Goal: Task Accomplishment & Management: Complete application form

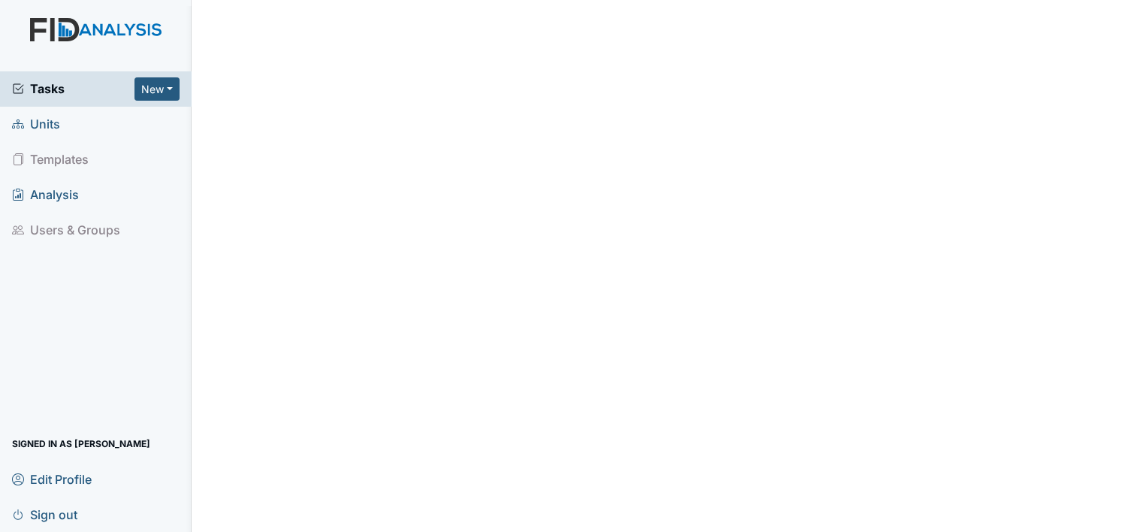
click at [63, 85] on span "Tasks" at bounding box center [73, 89] width 122 height 18
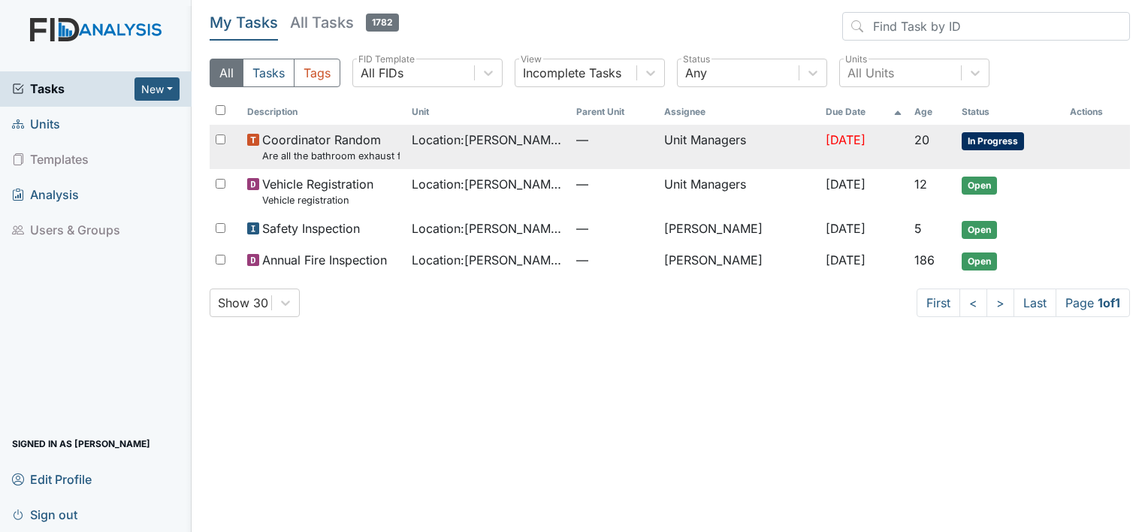
click at [409, 160] on td "Location : Wickham Rd. Camden" at bounding box center [488, 147] width 165 height 44
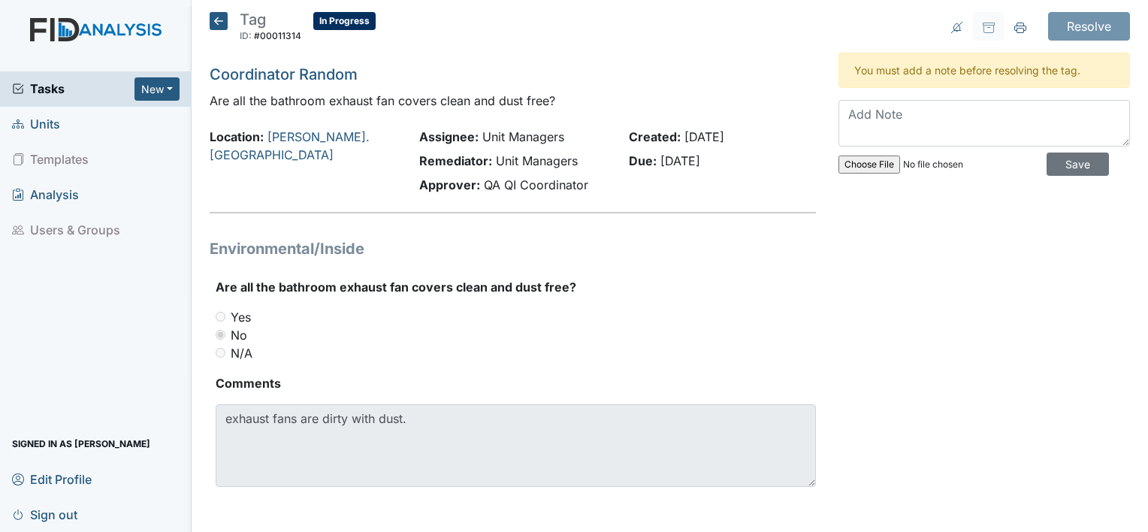
click at [220, 23] on icon at bounding box center [219, 21] width 18 height 18
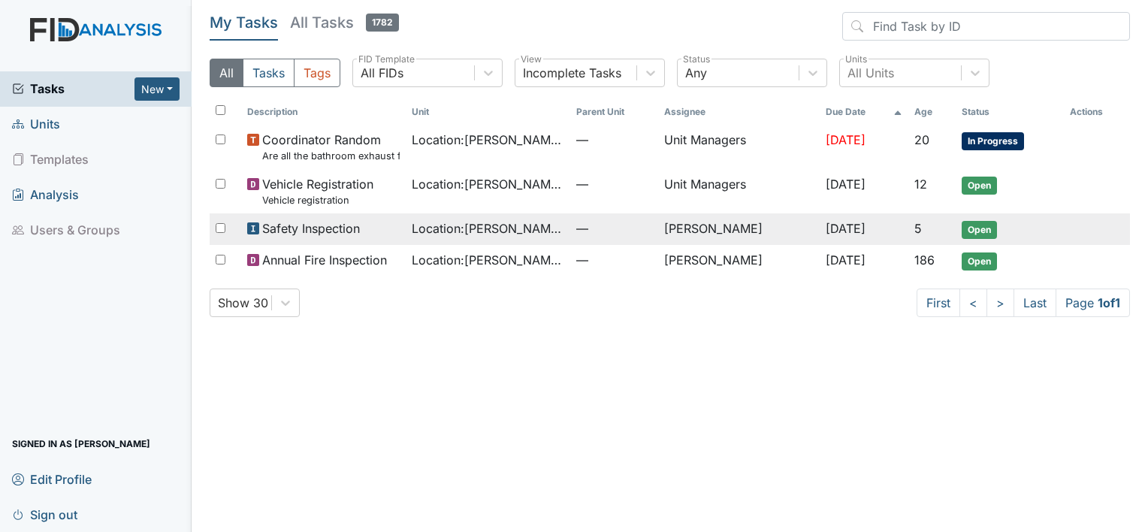
click at [364, 231] on div "Safety Inspection" at bounding box center [323, 228] width 153 height 18
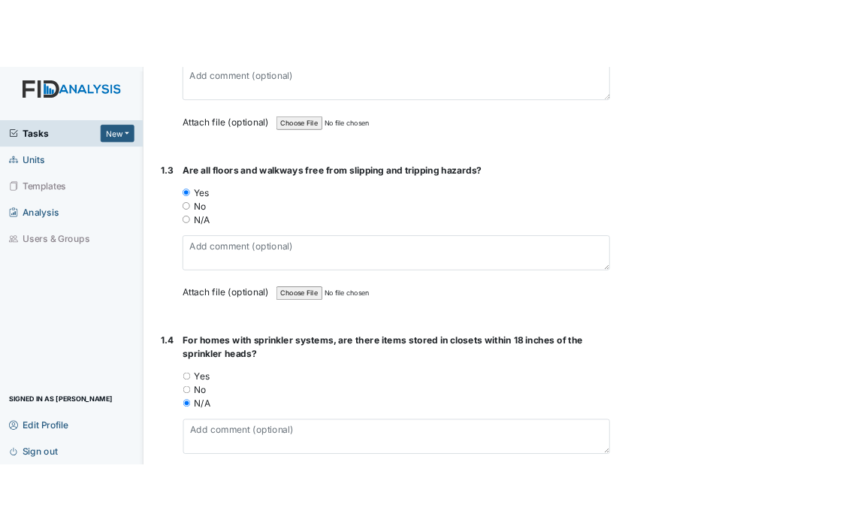
scroll to position [700, 0]
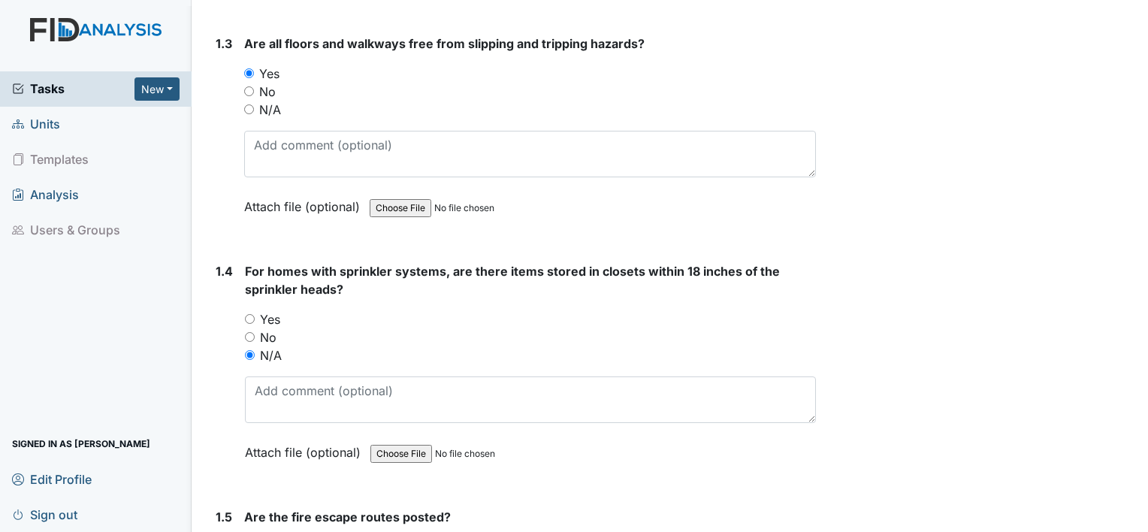
click at [1136, 27] on main "Inspection: Safety Inspection ID: #00011519 Open Autosaving... Location: Wickha…" at bounding box center [670, 266] width 957 height 532
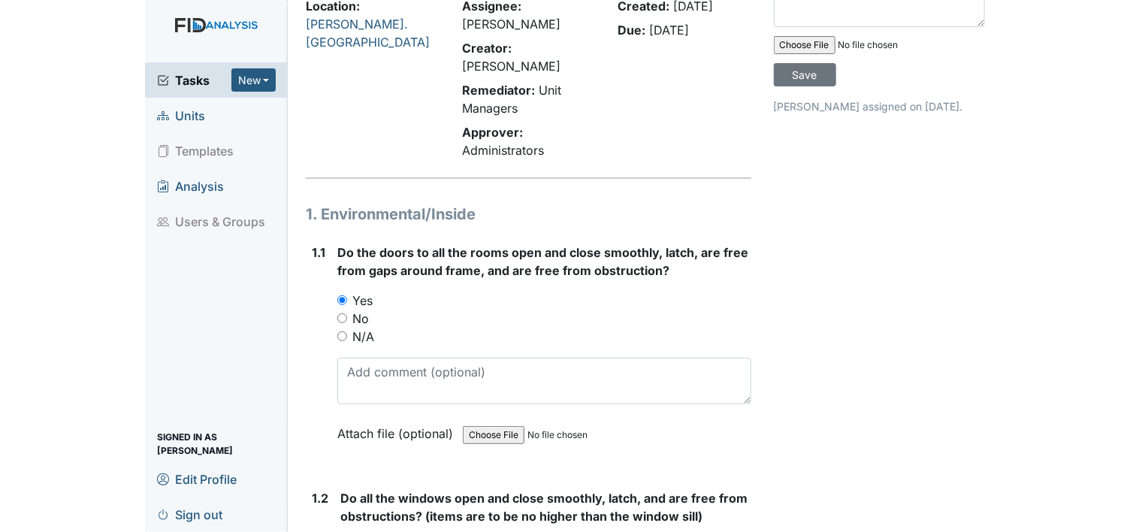
scroll to position [0, 0]
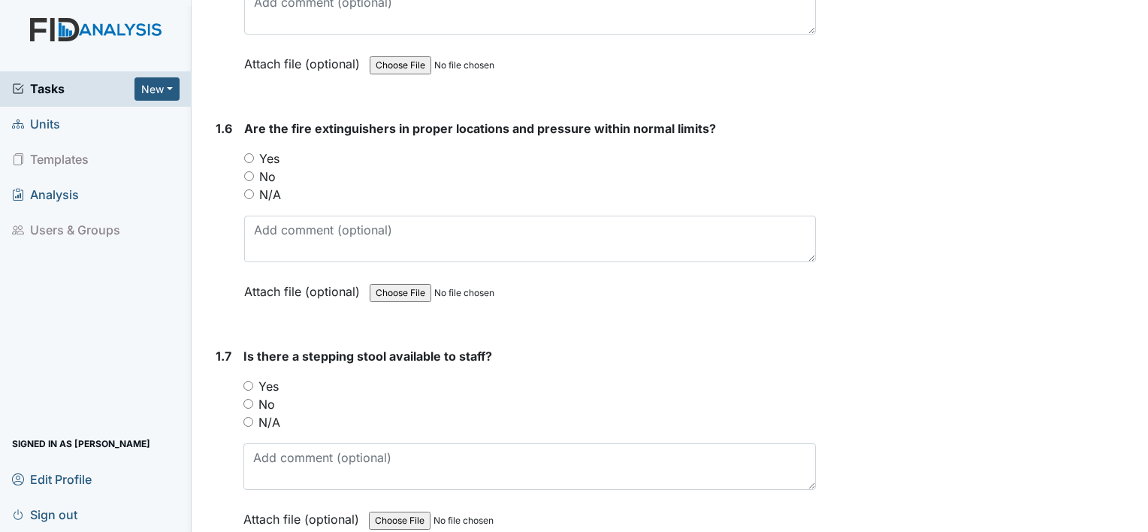
scroll to position [1782, 0]
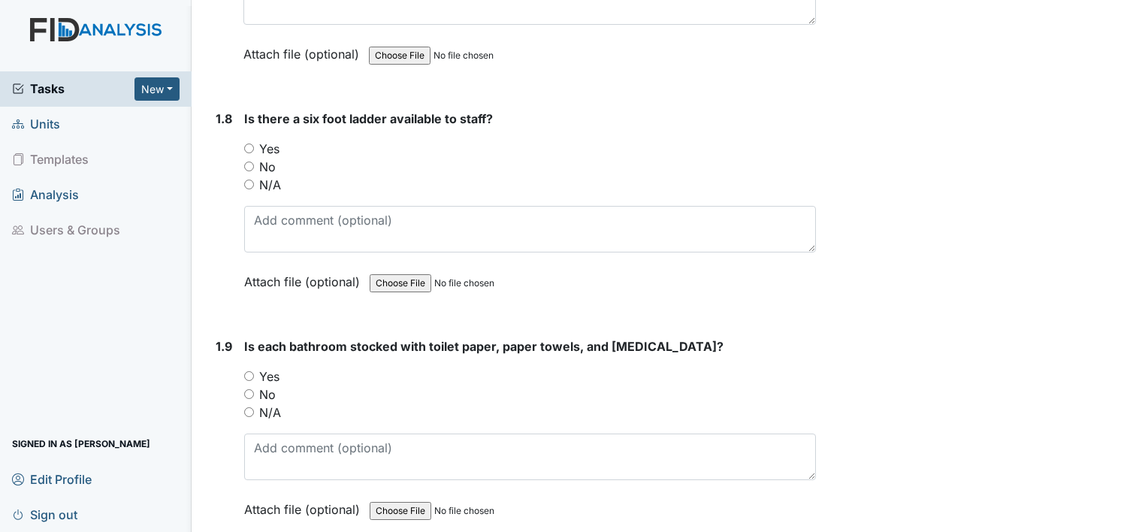
click at [249, 144] on input "Yes" at bounding box center [249, 149] width 10 height 10
radio input "true"
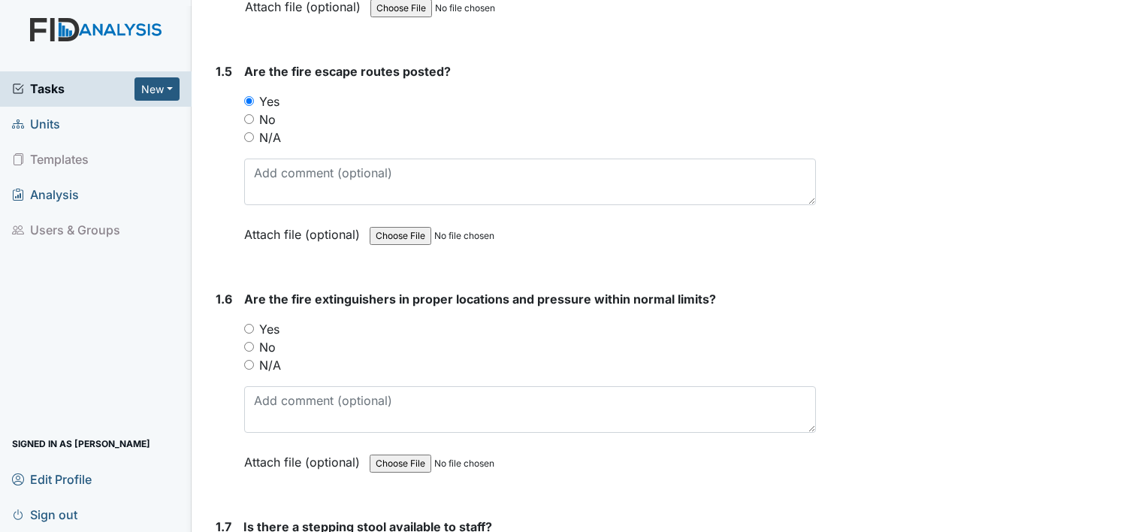
scroll to position [1151, 0]
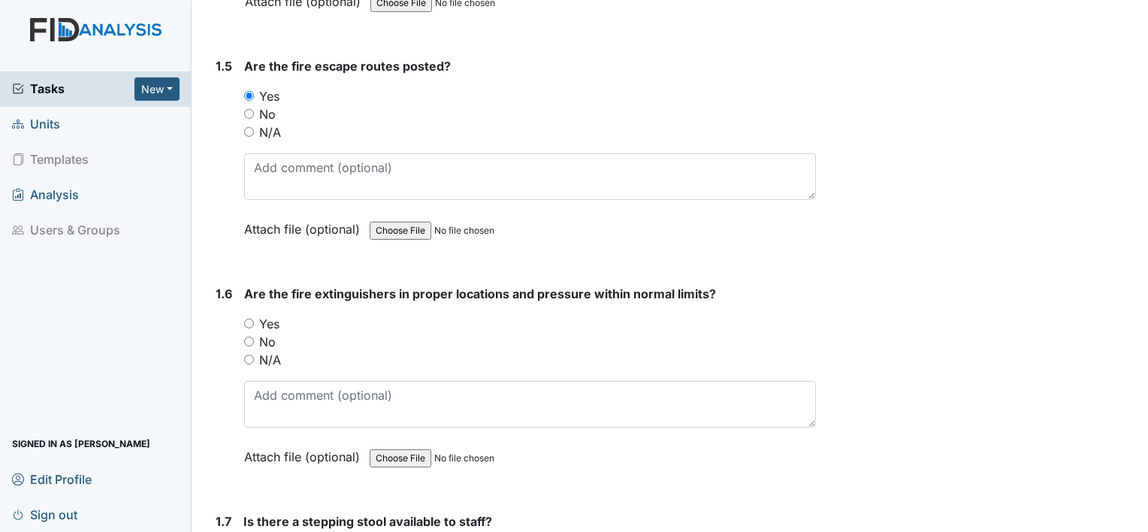
click at [240, 320] on div "1.6 Are the fire extinguishers in proper locations and pressure within normal l…" at bounding box center [513, 387] width 606 height 204
click at [244, 319] on input "Yes" at bounding box center [249, 324] width 10 height 10
radio input "true"
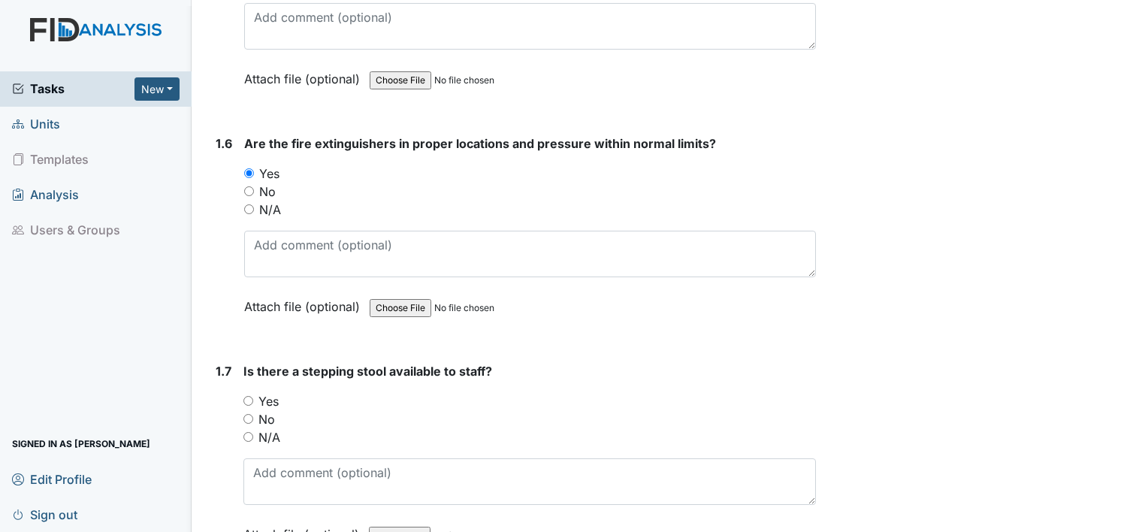
scroll to position [1302, 0]
click at [250, 396] on input "Yes" at bounding box center [248, 401] width 10 height 10
radio input "true"
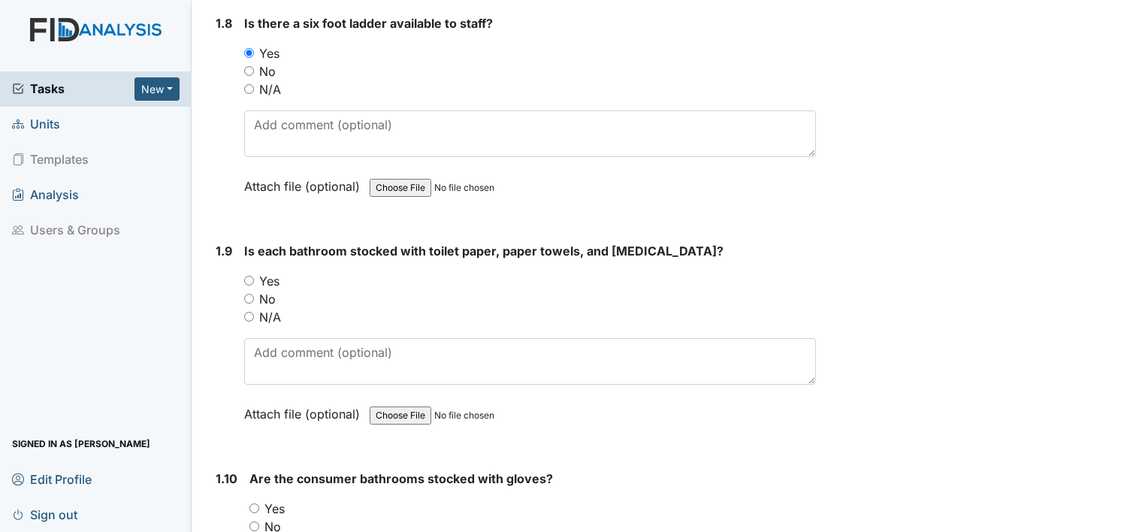
scroll to position [1903, 0]
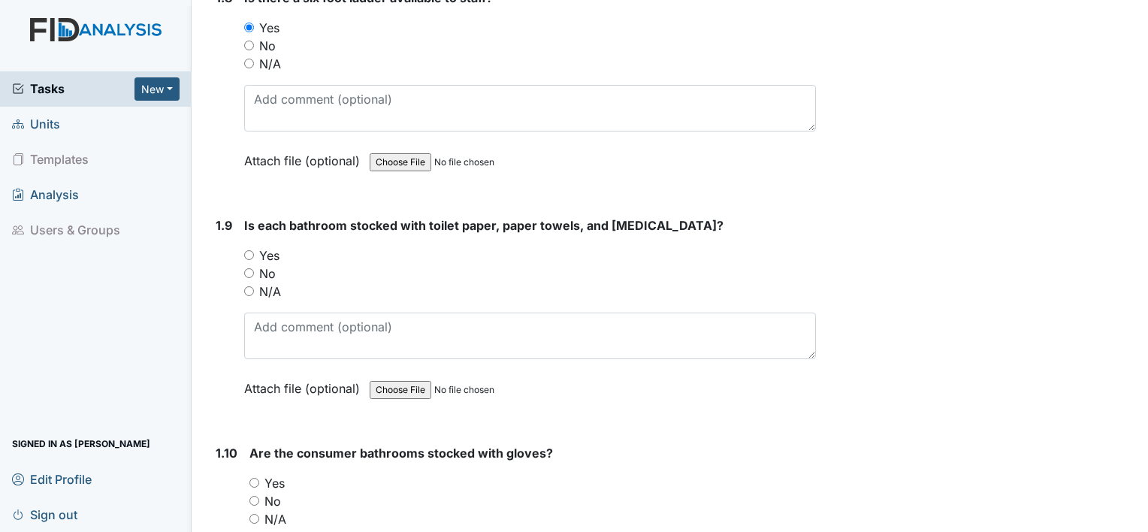
click at [248, 253] on div "Yes" at bounding box center [530, 255] width 572 height 18
click at [249, 250] on input "Yes" at bounding box center [249, 255] width 10 height 10
radio input "true"
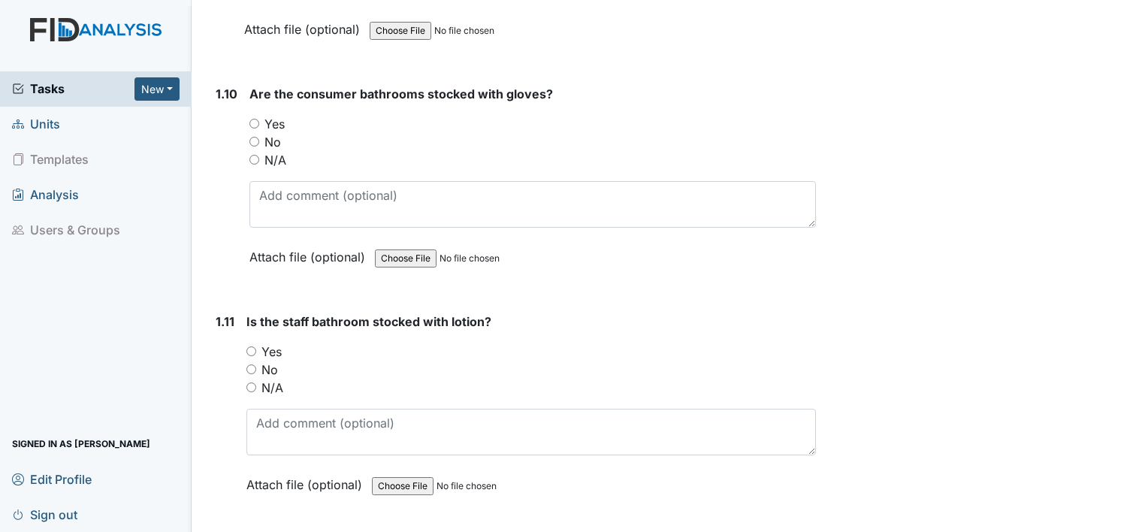
scroll to position [2263, 0]
click at [253, 117] on input "Yes" at bounding box center [254, 122] width 10 height 10
radio input "true"
click at [248, 345] on input "Yes" at bounding box center [251, 350] width 10 height 10
radio input "true"
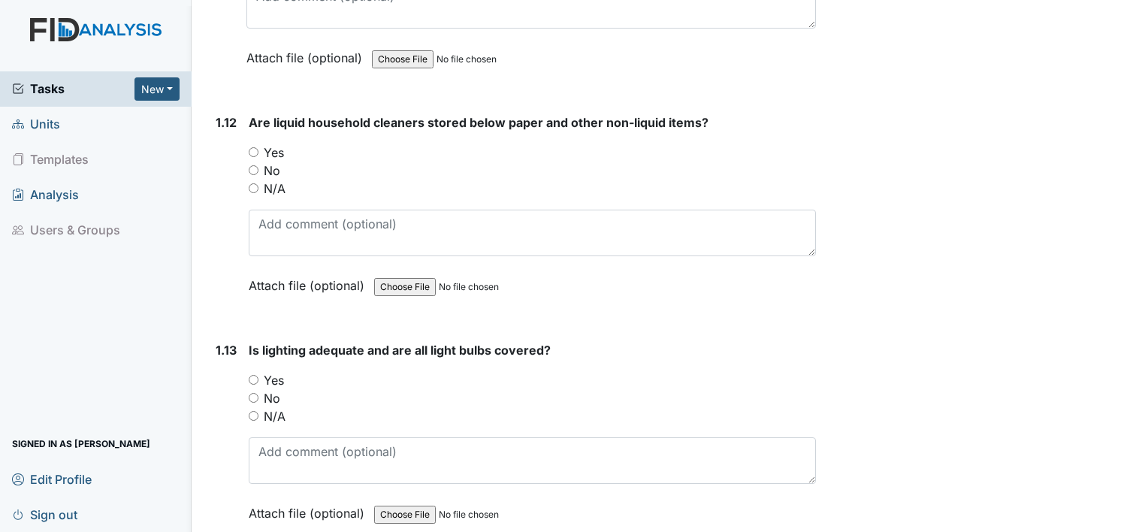
scroll to position [2714, 0]
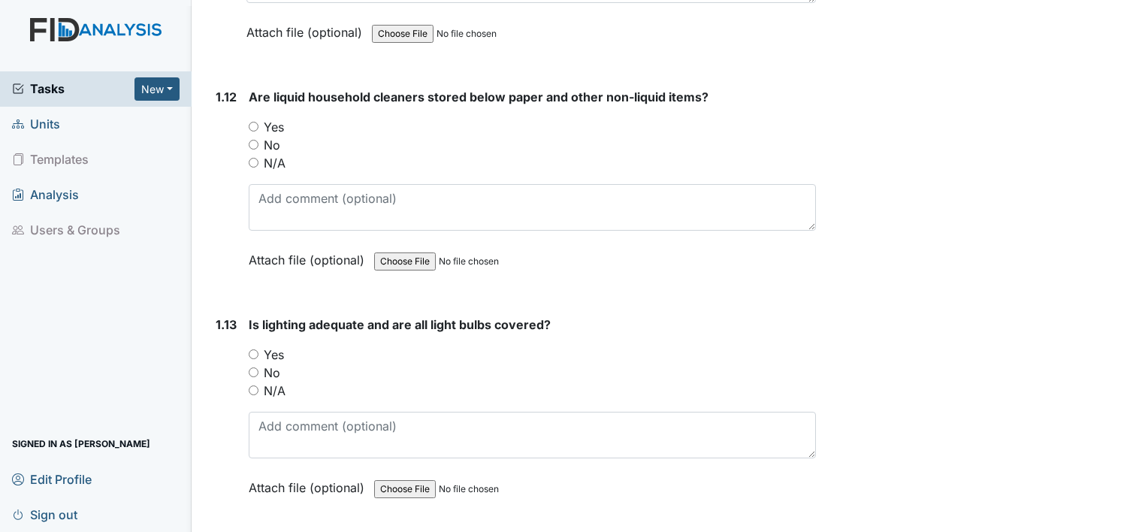
click at [252, 122] on input "Yes" at bounding box center [254, 127] width 10 height 10
radio input "true"
click at [255, 349] on input "Yes" at bounding box center [254, 354] width 10 height 10
radio input "true"
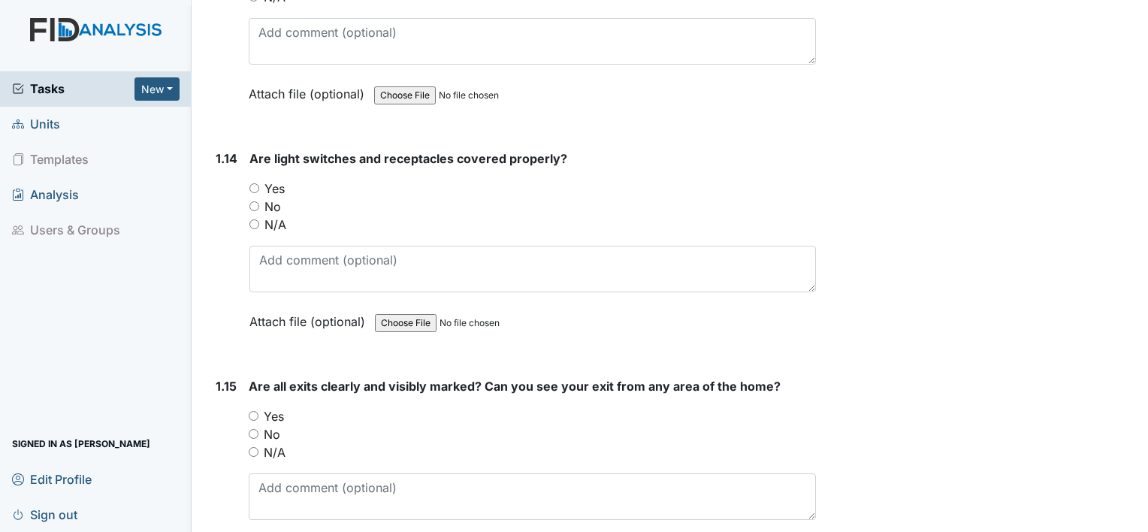
scroll to position [3135, 0]
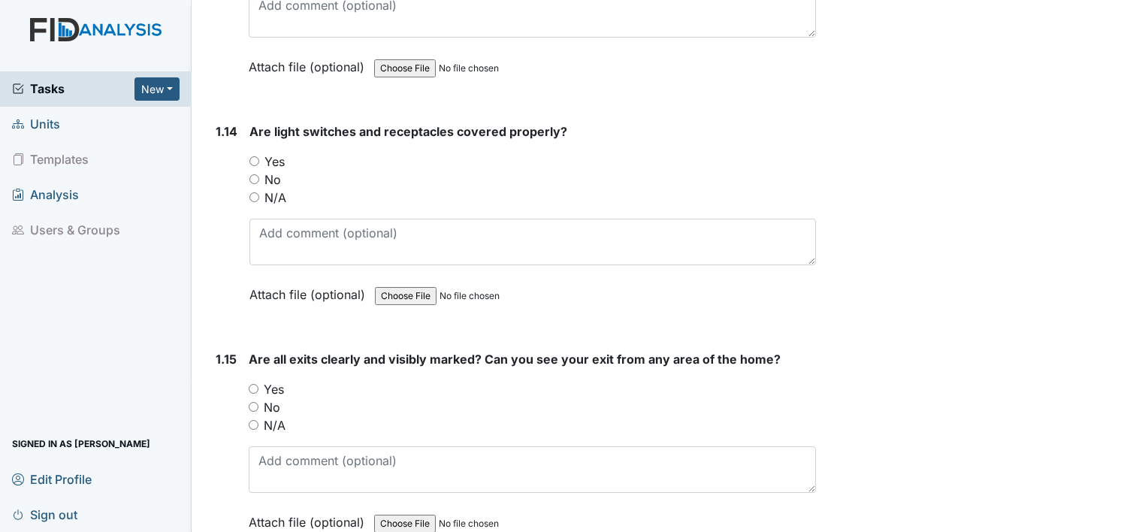
click at [254, 156] on input "Yes" at bounding box center [254, 161] width 10 height 10
radio input "true"
click at [255, 384] on input "Yes" at bounding box center [254, 389] width 10 height 10
radio input "true"
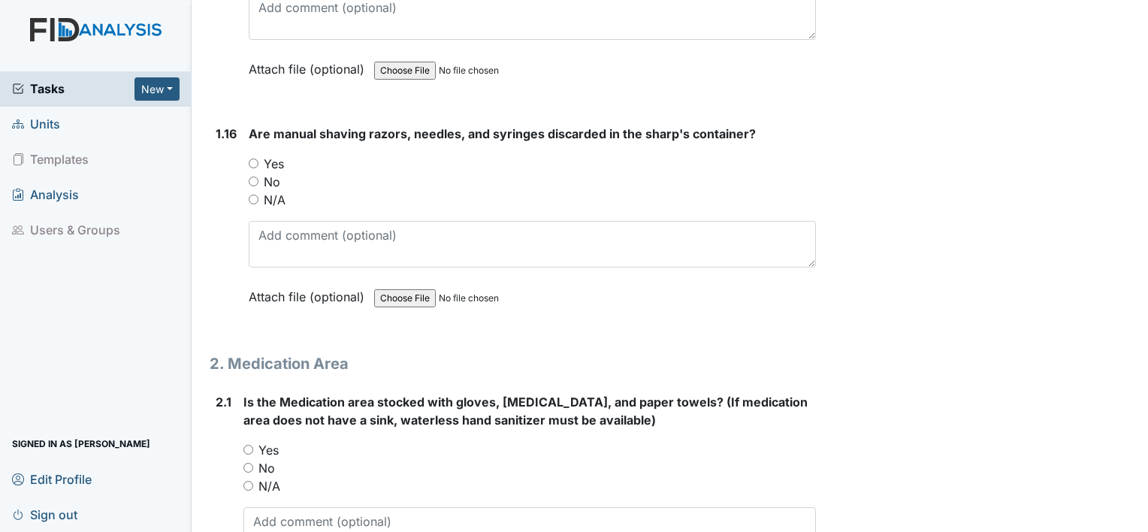
scroll to position [3616, 0]
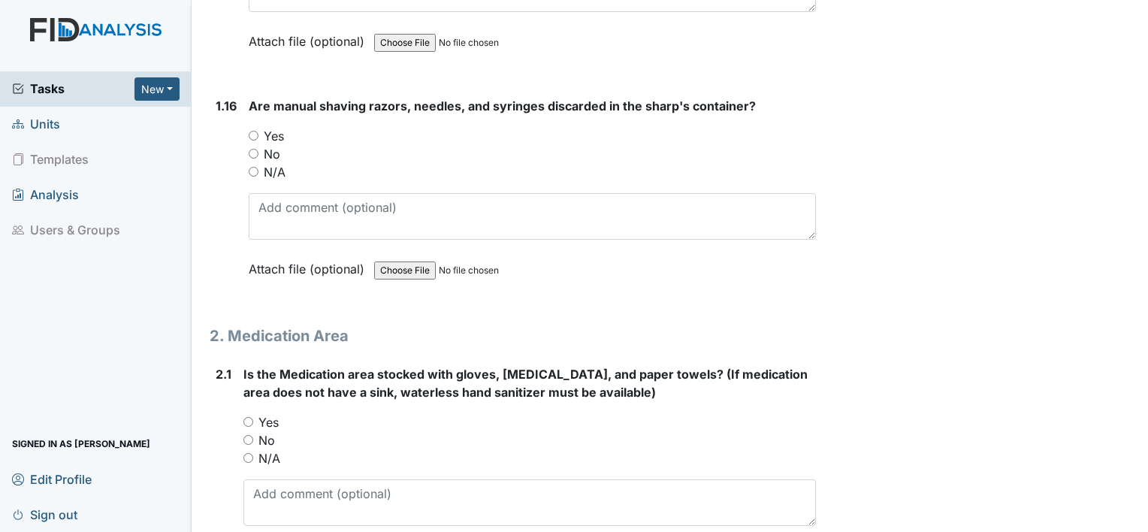
click at [253, 131] on input "Yes" at bounding box center [254, 136] width 10 height 10
radio input "true"
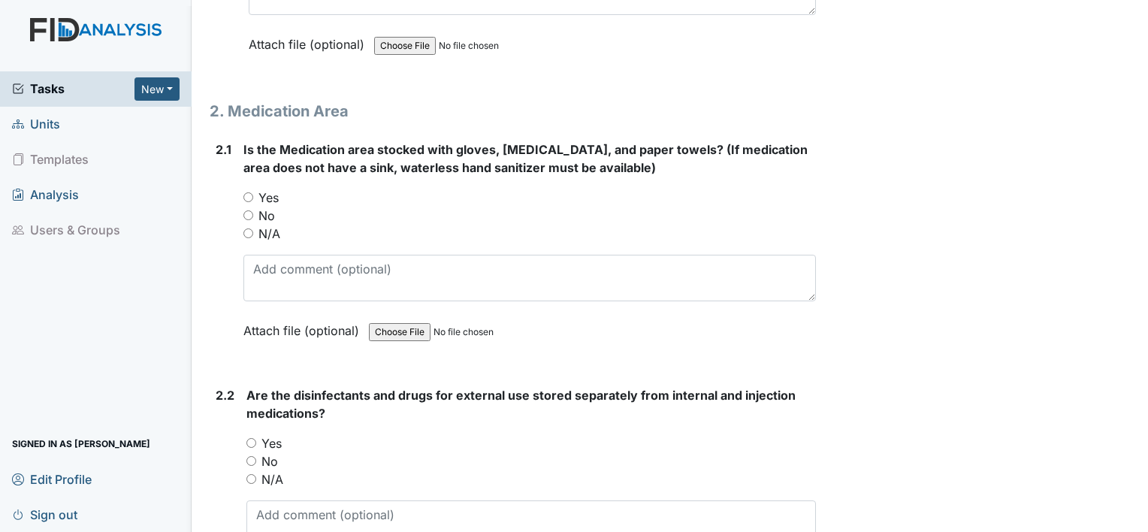
scroll to position [3857, 0]
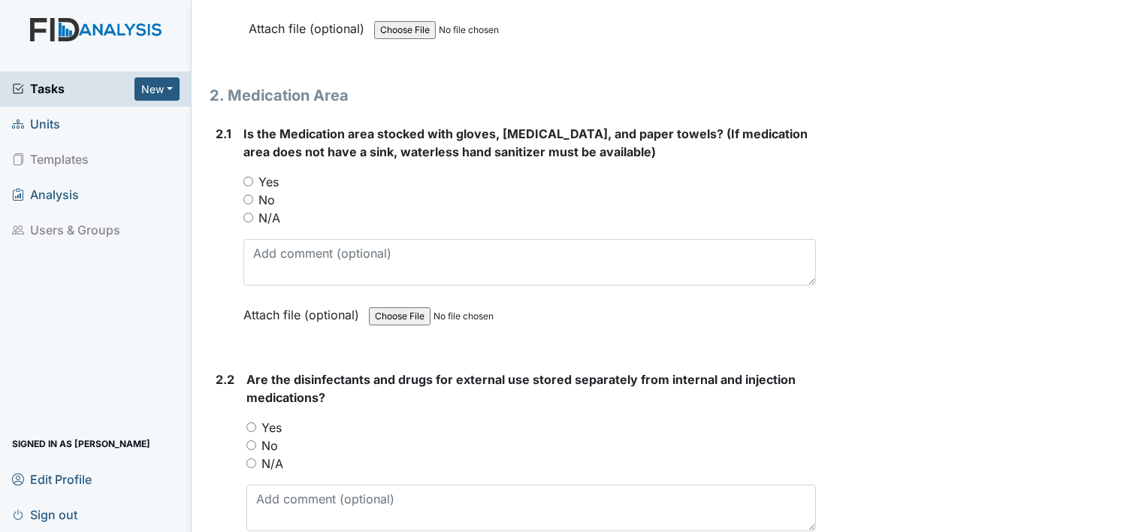
click at [246, 177] on input "Yes" at bounding box center [248, 182] width 10 height 10
radio input "true"
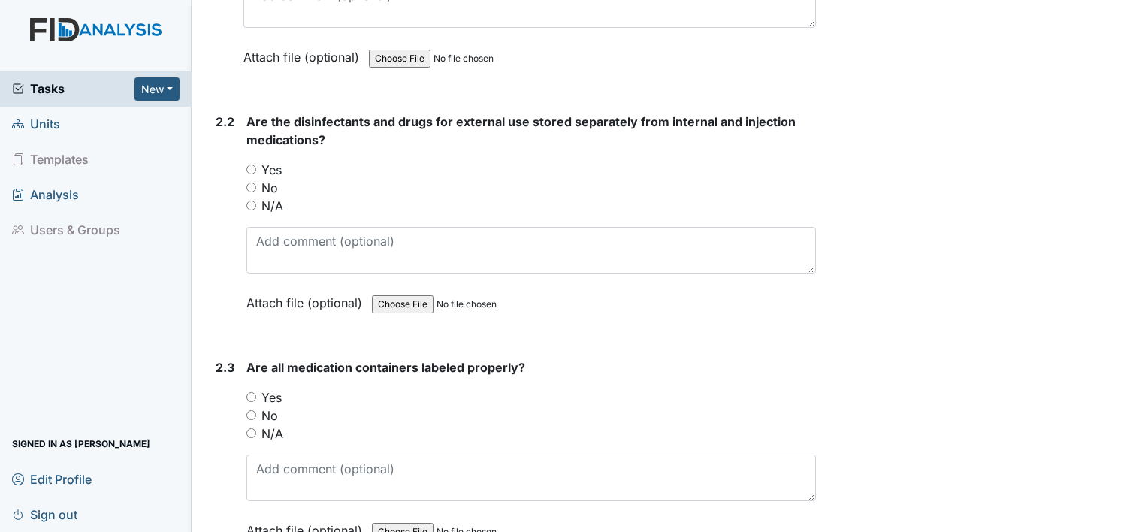
scroll to position [4127, 0]
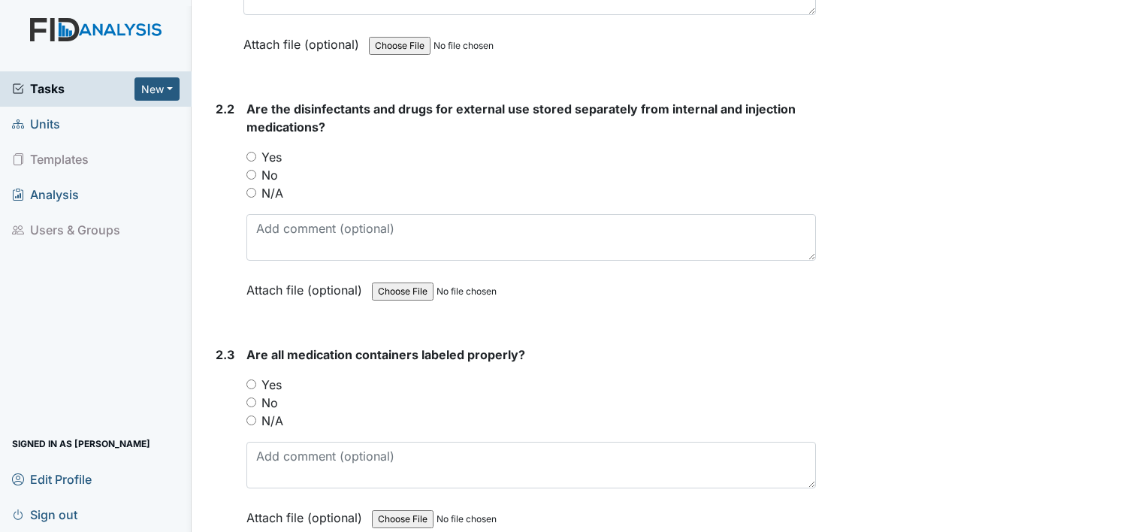
click at [251, 152] on input "Yes" at bounding box center [251, 157] width 10 height 10
radio input "true"
click at [244, 370] on div "2.3 Are all medication containers labeled properly? You must select one of the …" at bounding box center [513, 448] width 606 height 204
click at [252, 380] on input "Yes" at bounding box center [251, 385] width 10 height 10
radio input "true"
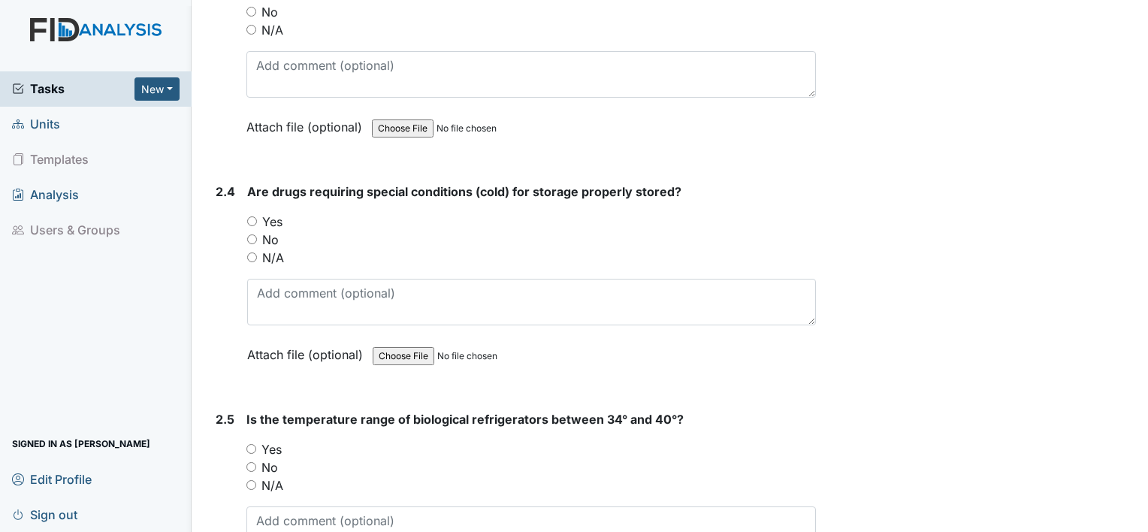
scroll to position [4518, 0]
click at [254, 216] on input "Yes" at bounding box center [252, 221] width 10 height 10
radio input "true"
click at [249, 444] on input "Yes" at bounding box center [251, 449] width 10 height 10
radio input "true"
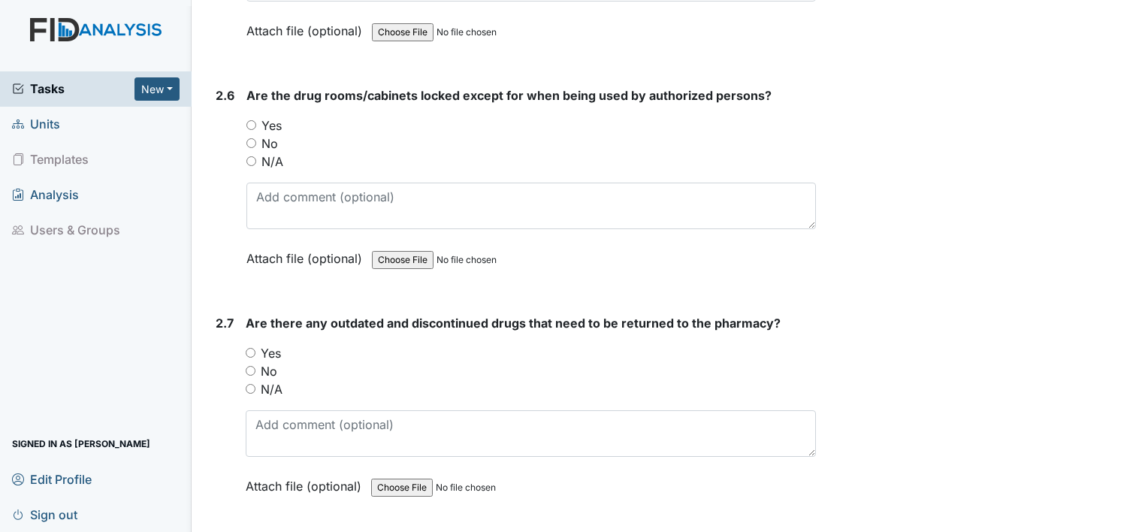
scroll to position [5089, 0]
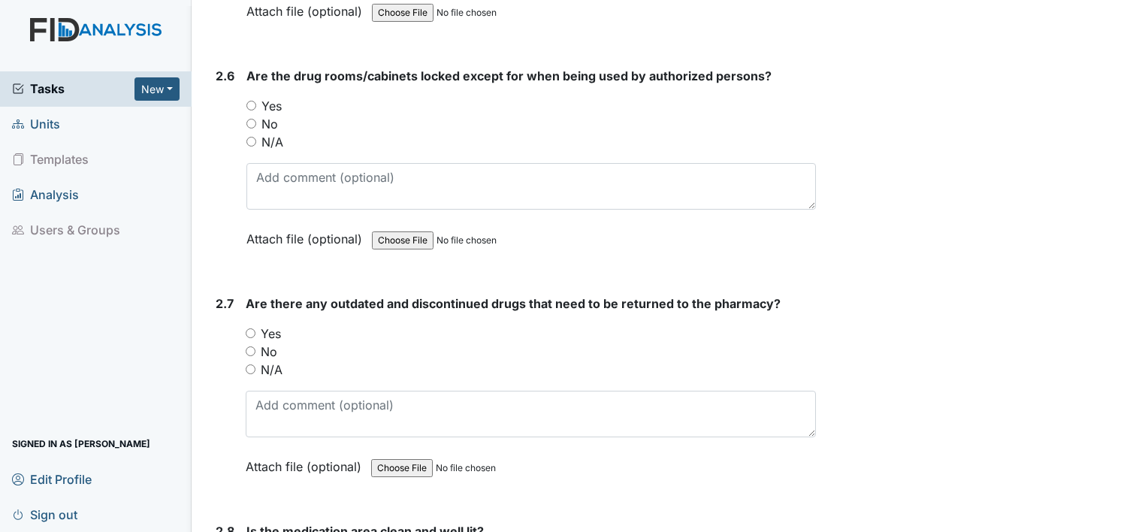
click at [253, 328] on input "Yes" at bounding box center [251, 333] width 10 height 10
radio input "true"
click at [253, 101] on input "Yes" at bounding box center [251, 106] width 10 height 10
radio input "true"
click at [246, 119] on input "No" at bounding box center [251, 124] width 10 height 10
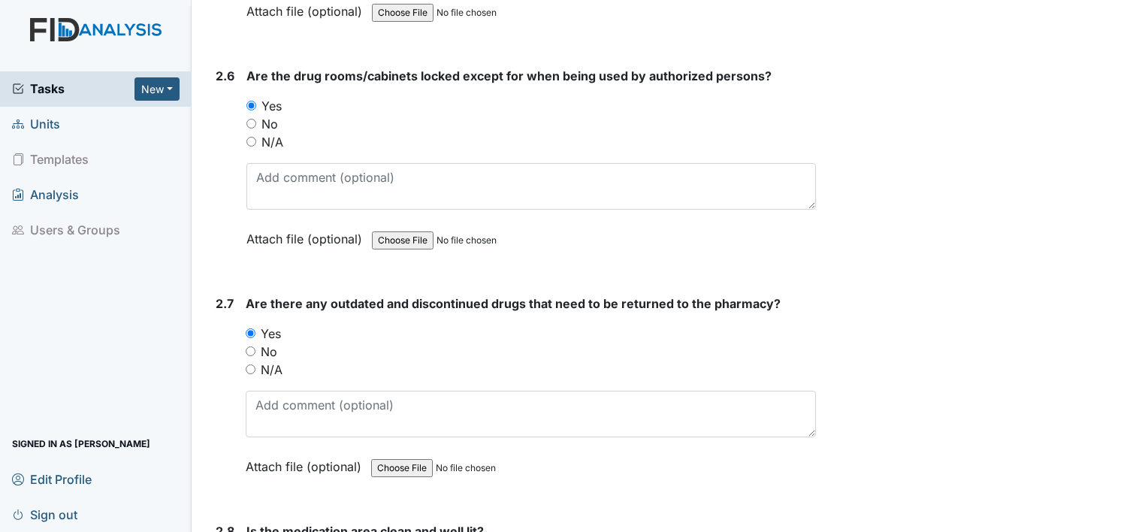
radio input "true"
click at [253, 101] on input "Yes" at bounding box center [251, 106] width 10 height 10
radio input "true"
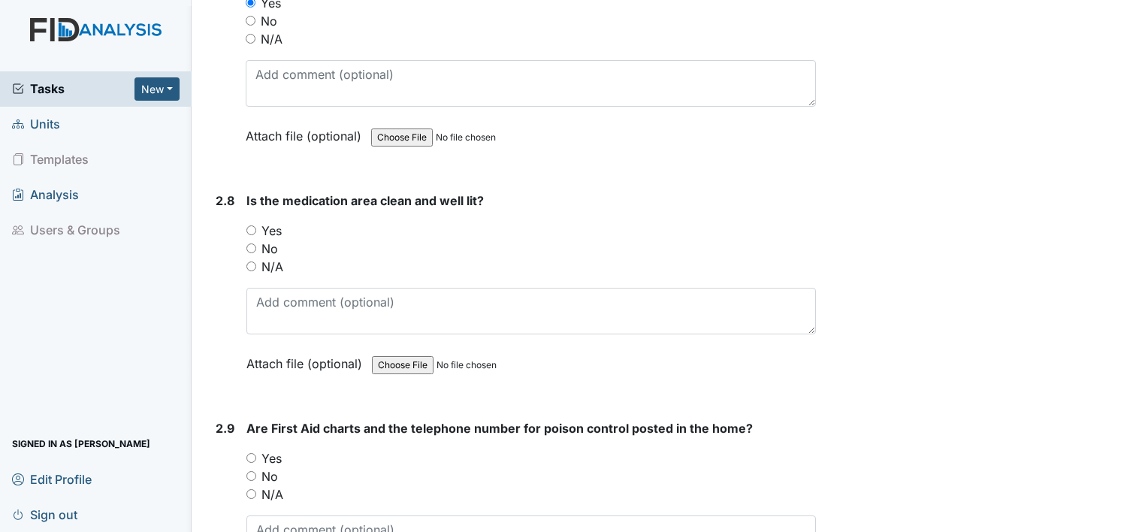
scroll to position [5420, 0]
click at [249, 225] on input "Yes" at bounding box center [251, 230] width 10 height 10
radio input "true"
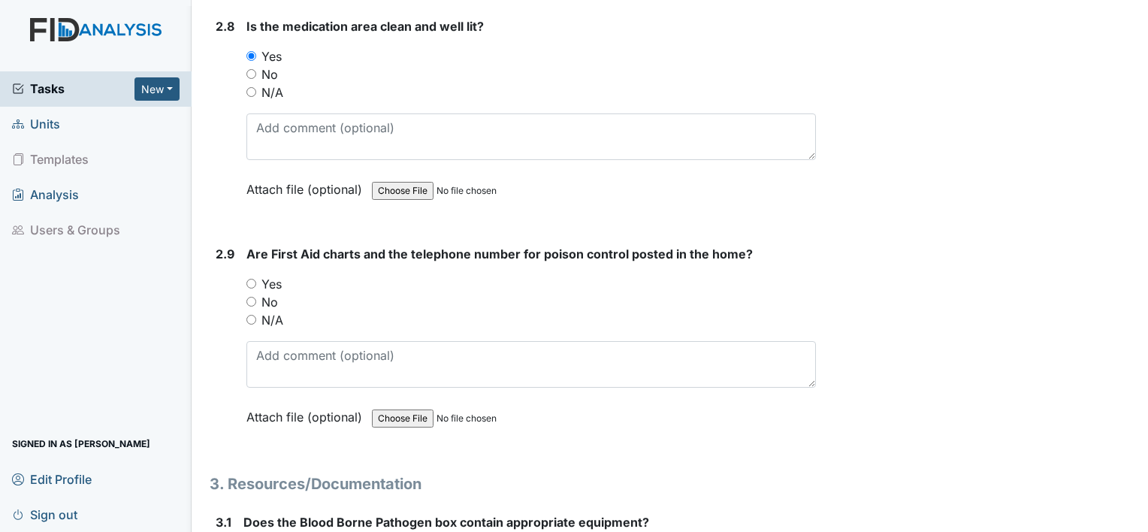
scroll to position [5600, 0]
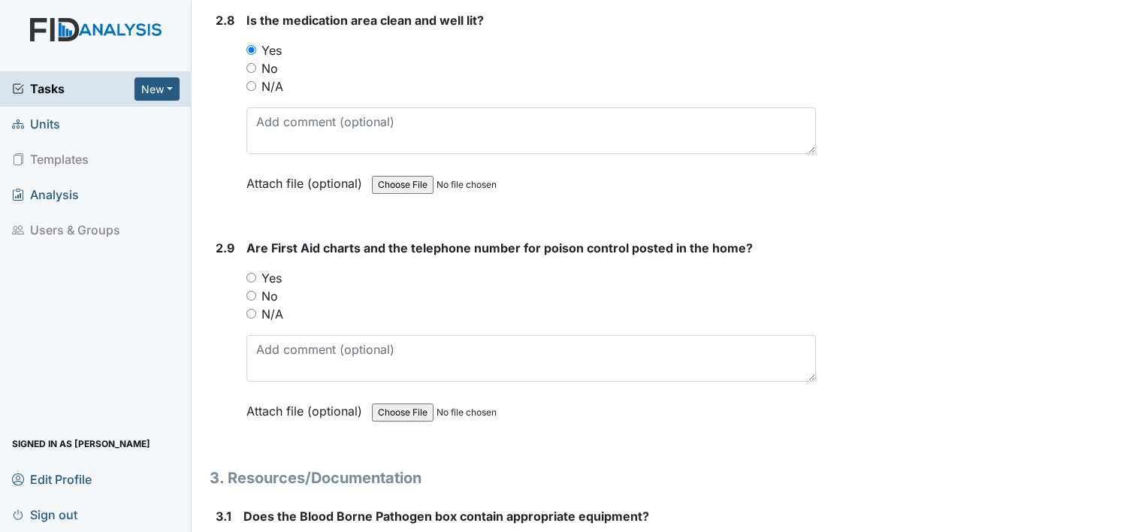
click at [251, 273] on input "Yes" at bounding box center [251, 278] width 10 height 10
radio input "true"
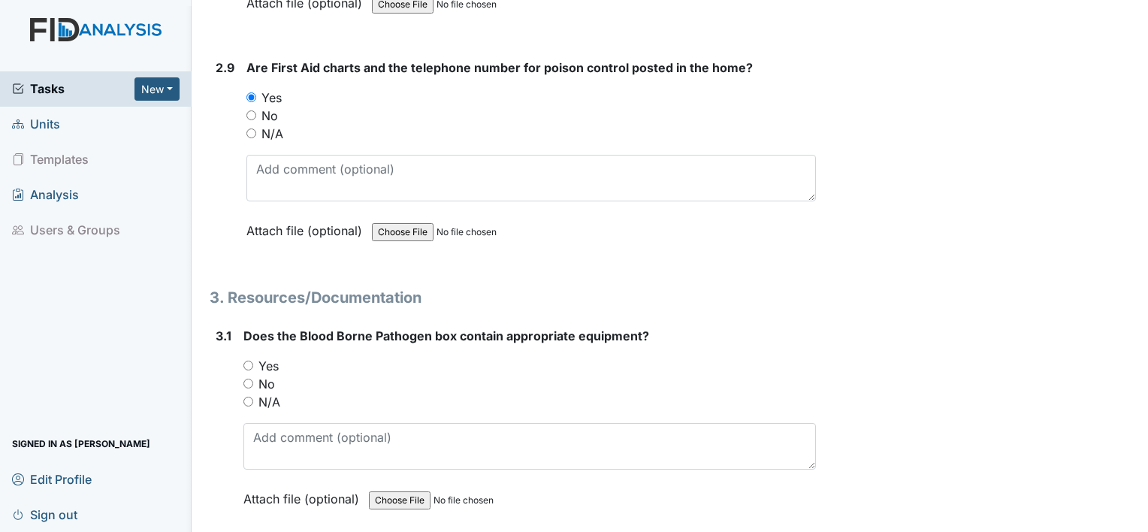
scroll to position [5780, 0]
click at [249, 361] on input "Yes" at bounding box center [248, 366] width 10 height 10
radio input "true"
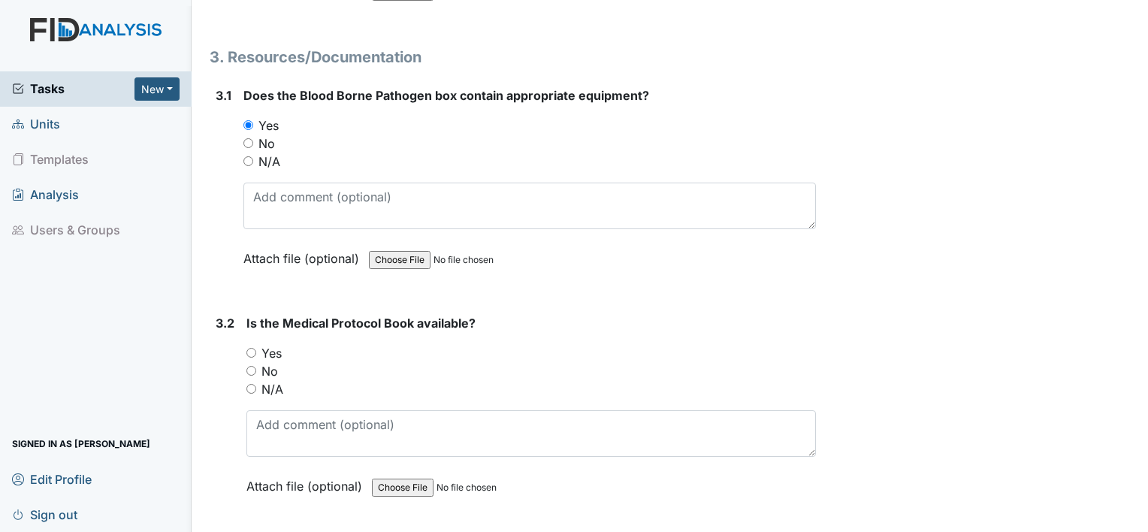
scroll to position [6021, 0]
click at [250, 348] on input "Yes" at bounding box center [251, 353] width 10 height 10
radio input "true"
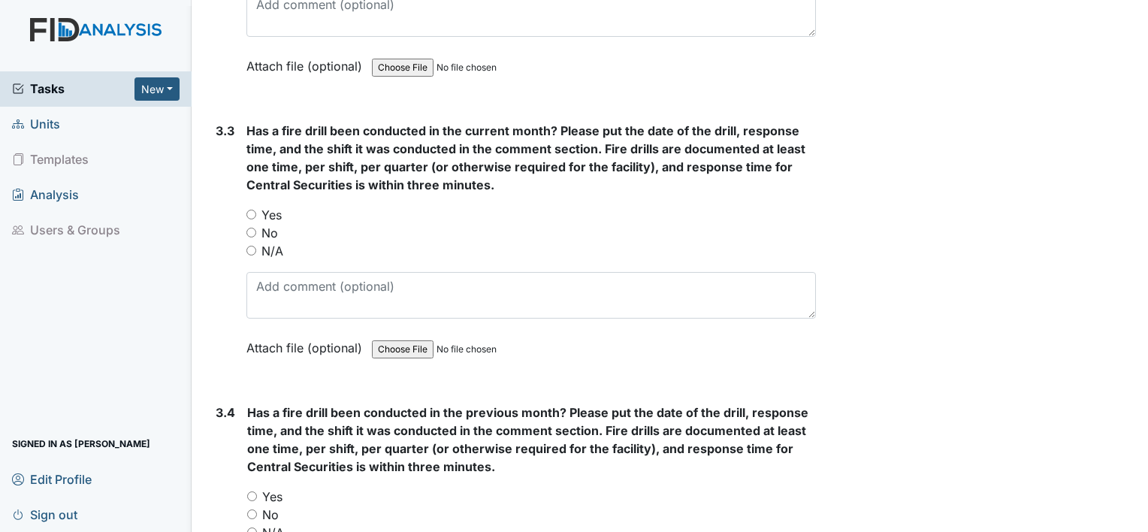
scroll to position [6442, 0]
click at [250, 209] on input "Yes" at bounding box center [251, 214] width 10 height 10
radio input "true"
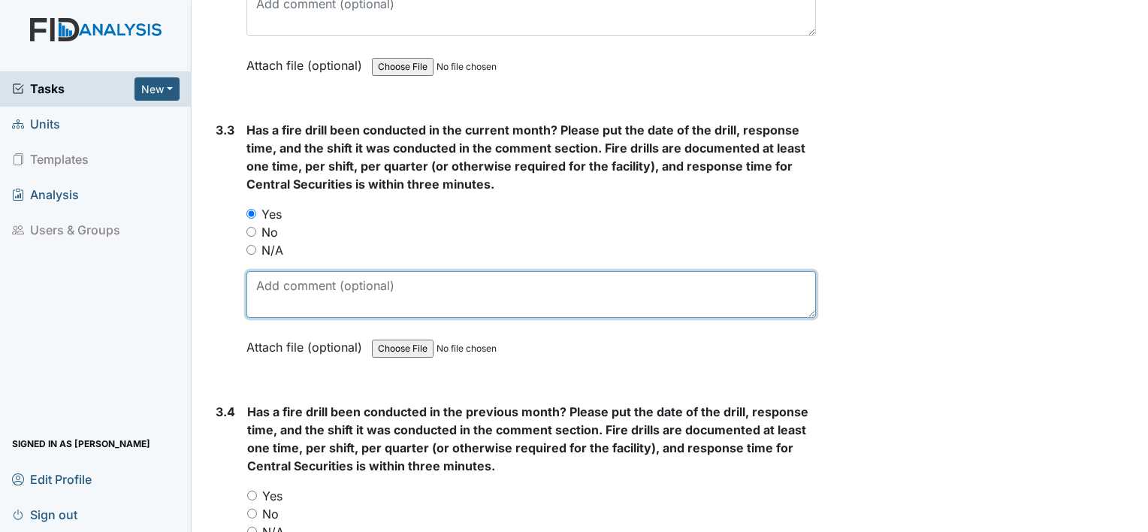
click at [293, 271] on textarea at bounding box center [531, 294] width 570 height 47
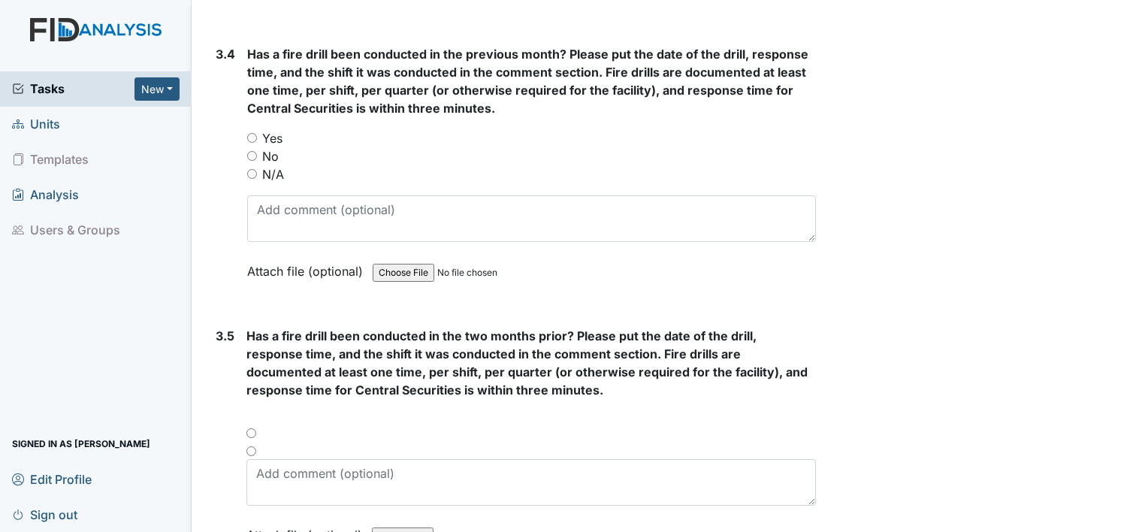
scroll to position [6803, 0]
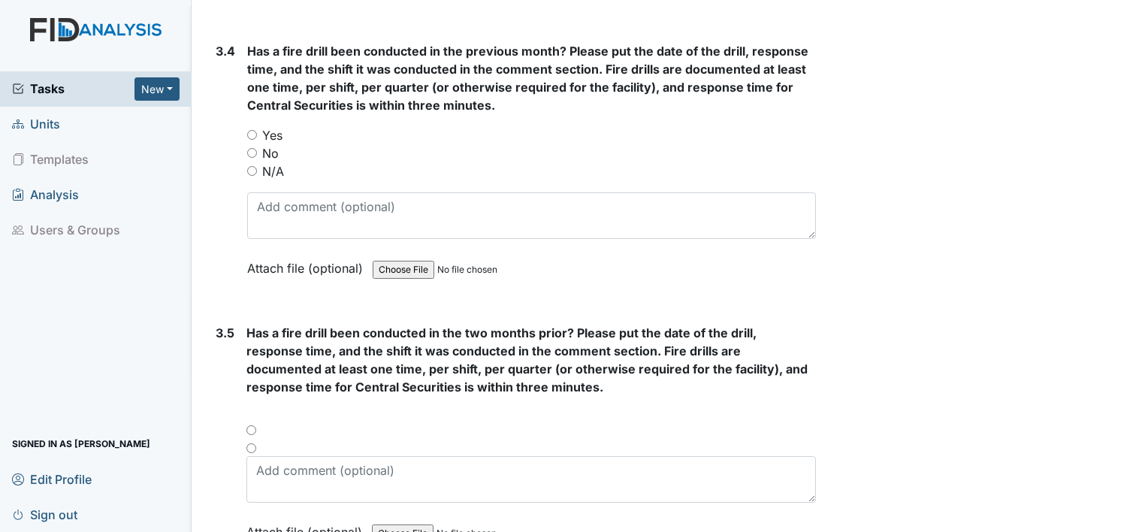
type textarea "10/5/2025 11:30am"
click at [247, 126] on div "Yes" at bounding box center [531, 135] width 569 height 18
click at [252, 130] on input "Yes" at bounding box center [252, 135] width 10 height 10
radio input "true"
click at [253, 426] on div at bounding box center [531, 435] width 570 height 18
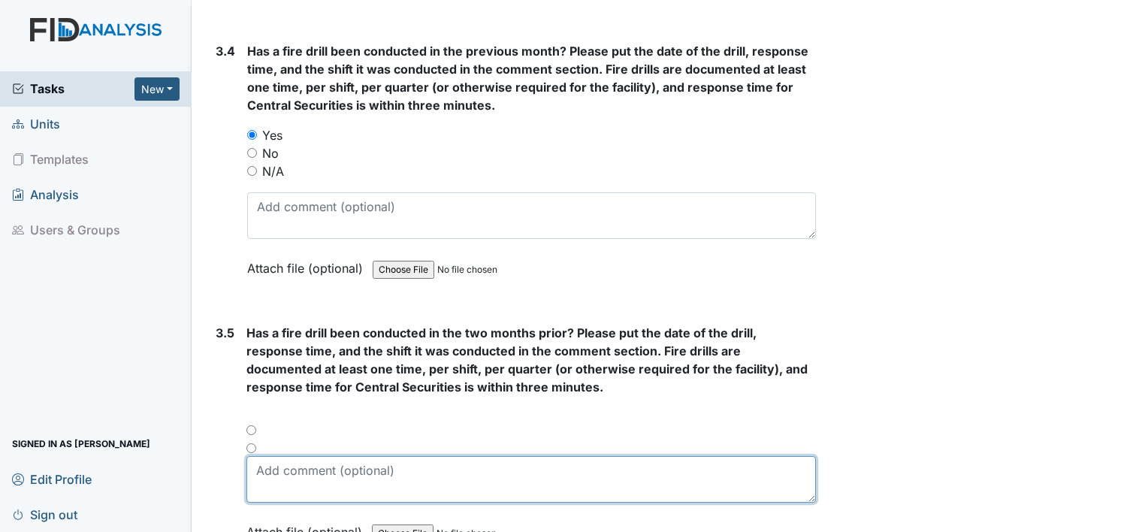
click at [274, 462] on textarea at bounding box center [531, 479] width 570 height 47
click at [260, 456] on textarea "9/11/2025 6:21pm" at bounding box center [531, 479] width 570 height 47
click at [350, 456] on textarea "8/11/2025 6:21pm" at bounding box center [531, 479] width 570 height 47
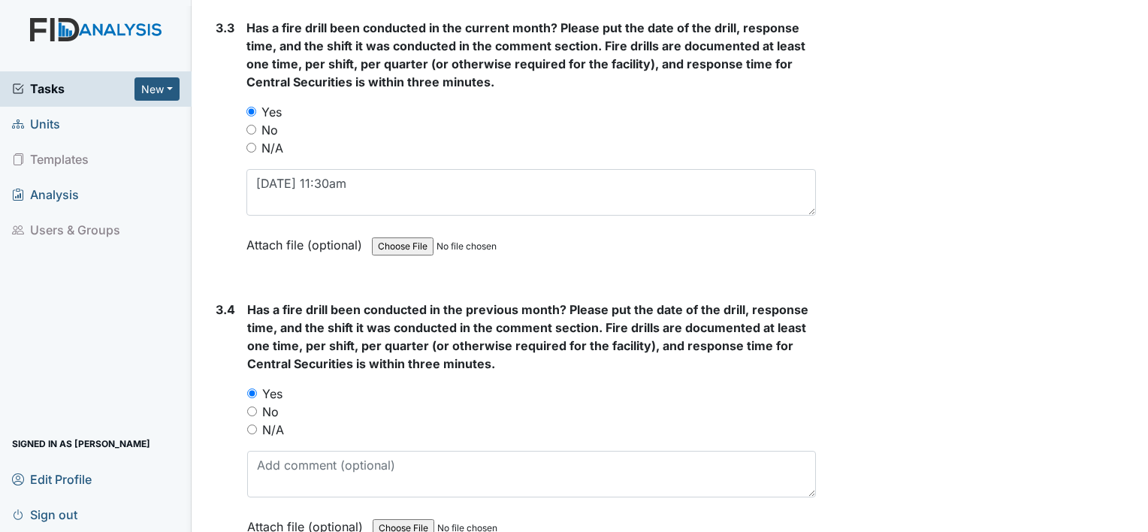
scroll to position [6532, 0]
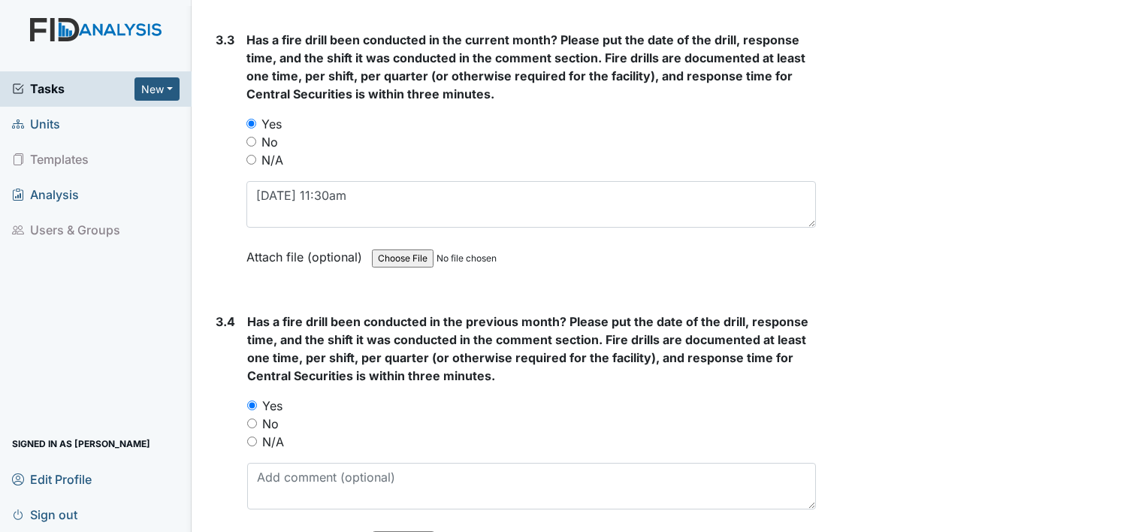
type textarea "8/11/2025 3:01am"
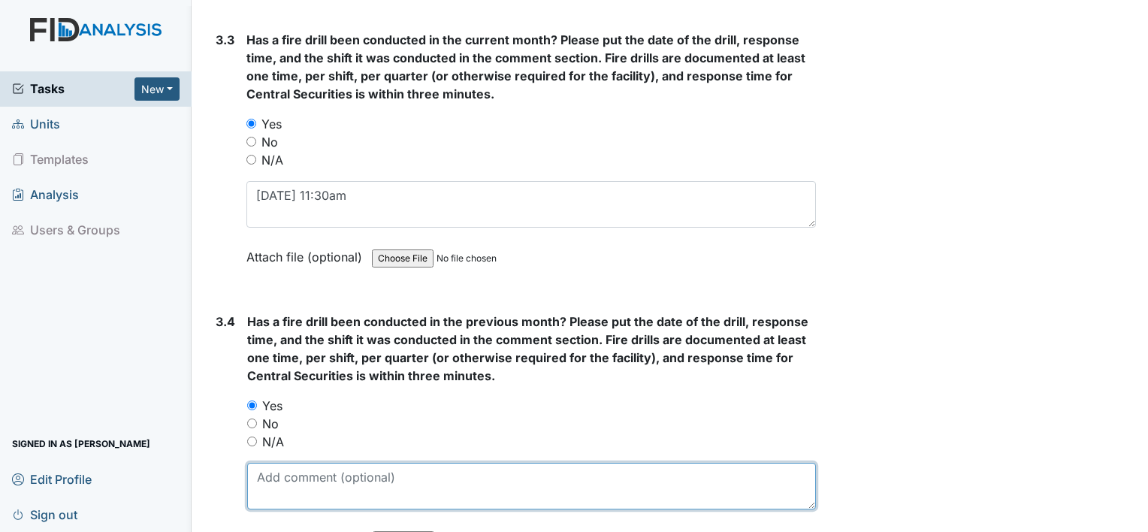
click at [683, 469] on textarea at bounding box center [531, 486] width 569 height 47
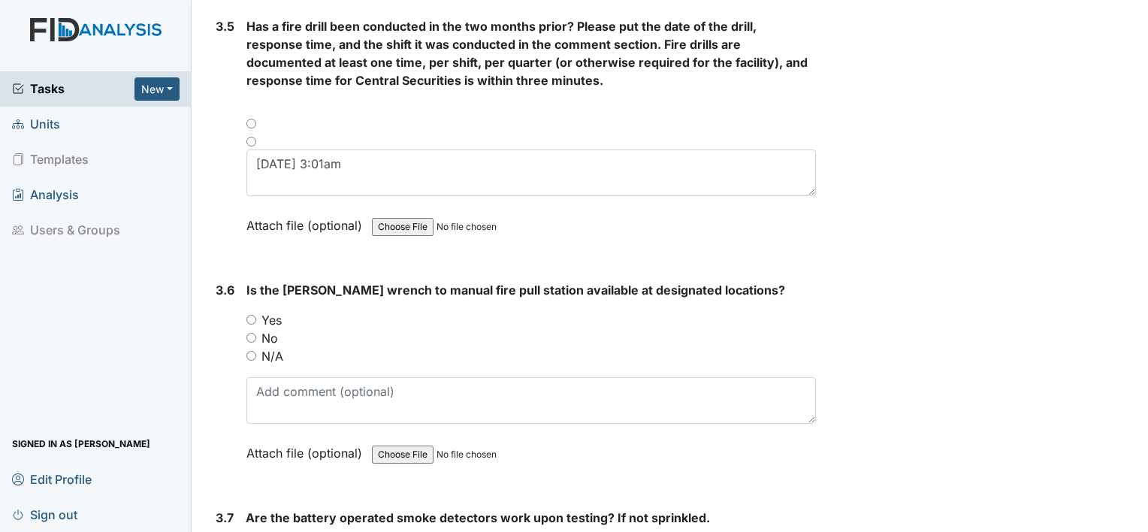
scroll to position [7133, 0]
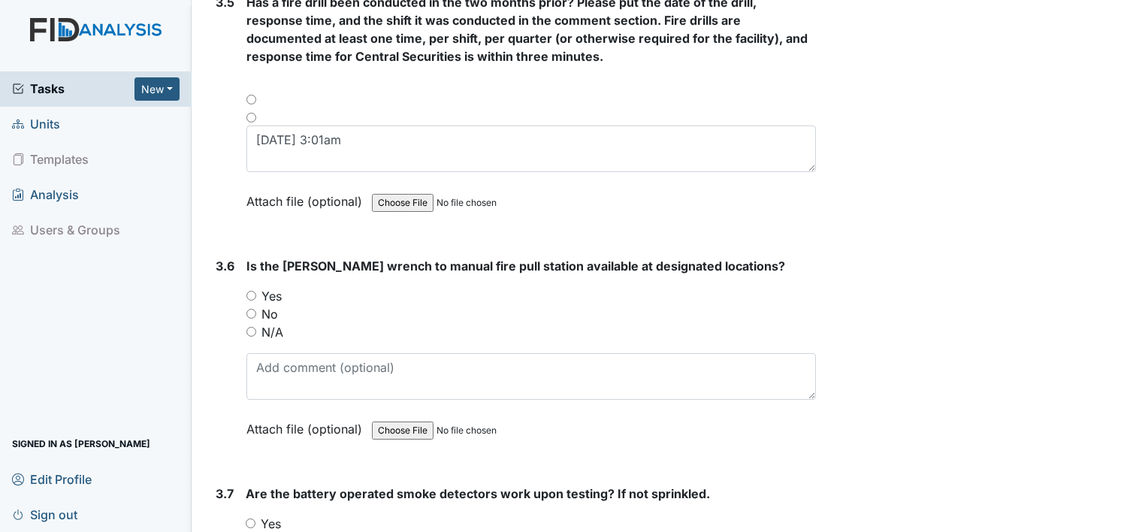
type textarea "9/11/2025 6:21pm"
click at [252, 291] on input "Yes" at bounding box center [251, 296] width 10 height 10
radio input "true"
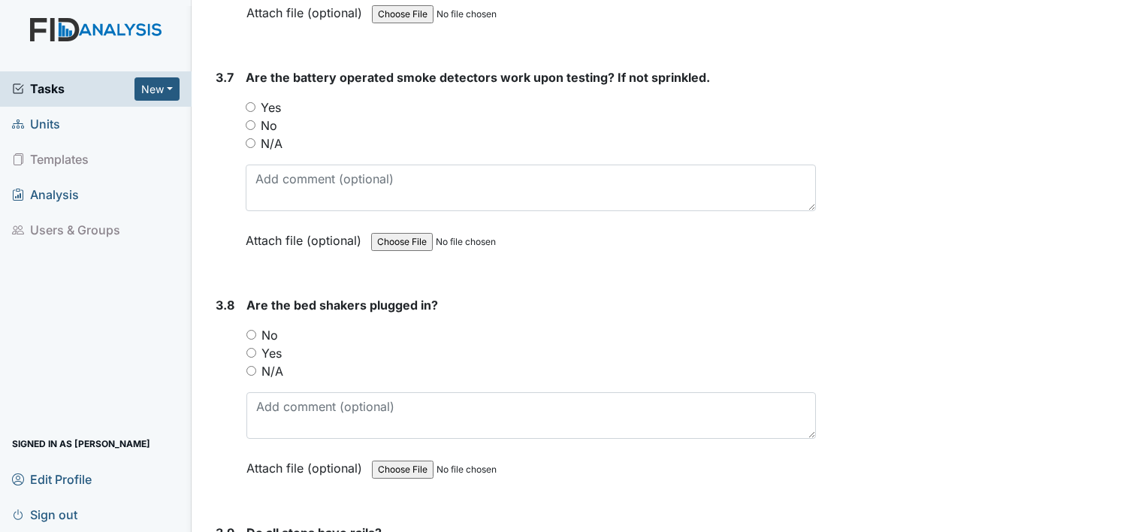
scroll to position [7554, 0]
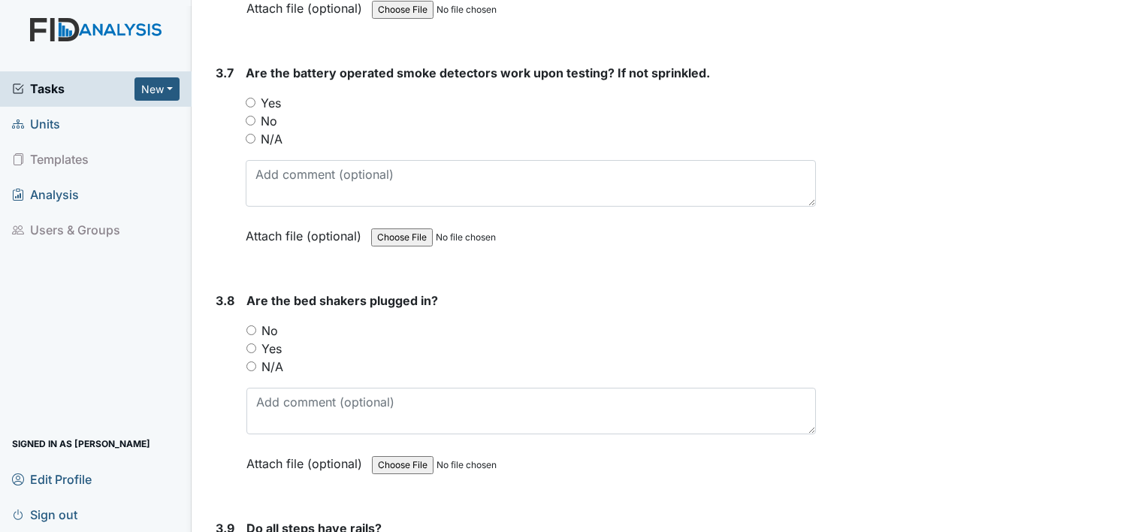
click at [248, 98] on input "Yes" at bounding box center [251, 103] width 10 height 10
radio input "true"
click at [243, 114] on div "3.7 Are the battery operated smoke detectors work upon testing? If not sprinkle…" at bounding box center [513, 166] width 606 height 204
click at [249, 134] on input "N/A" at bounding box center [251, 139] width 10 height 10
radio input "true"
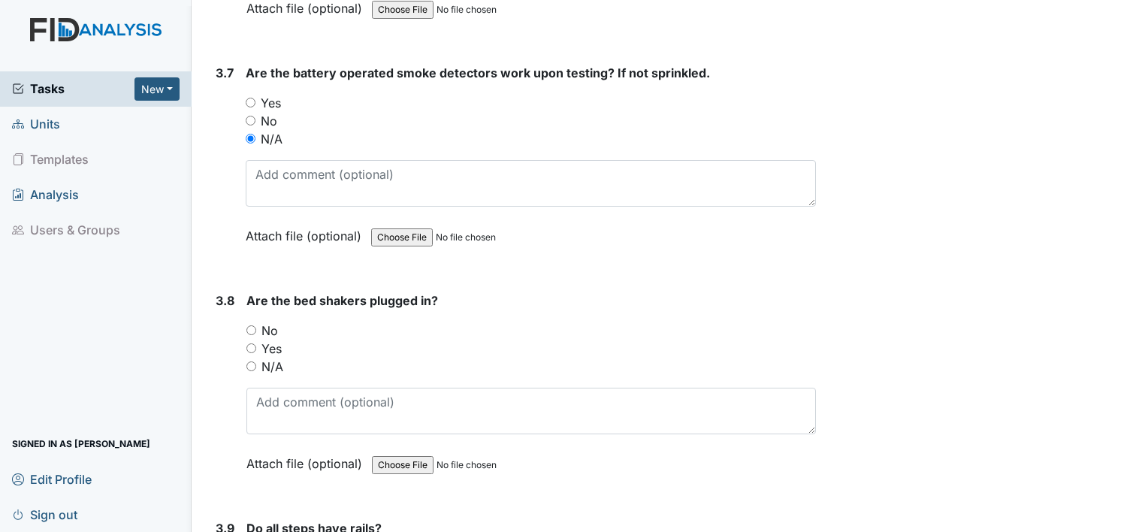
click at [249, 361] on input "N/A" at bounding box center [251, 366] width 10 height 10
radio input "true"
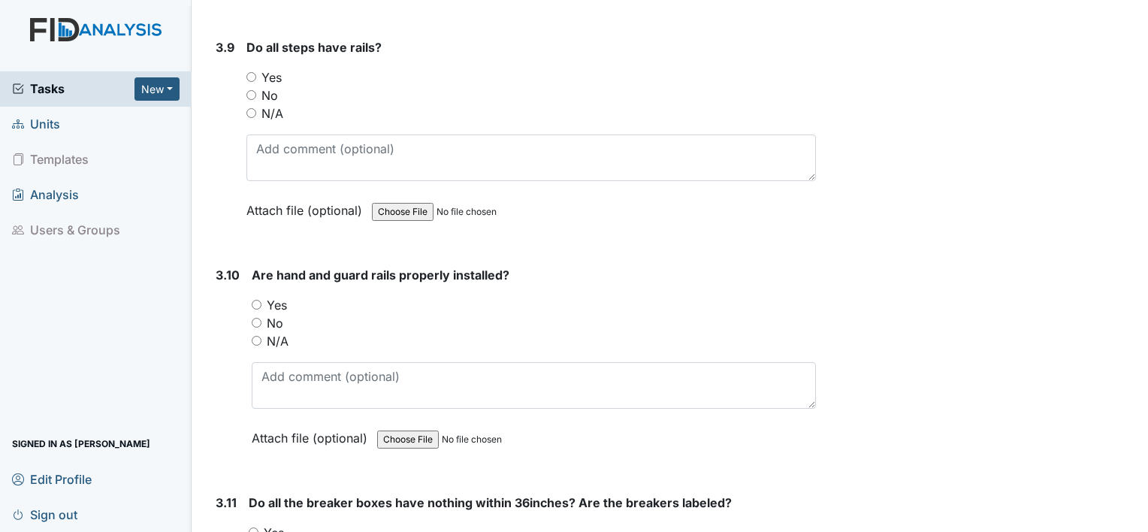
scroll to position [8065, 0]
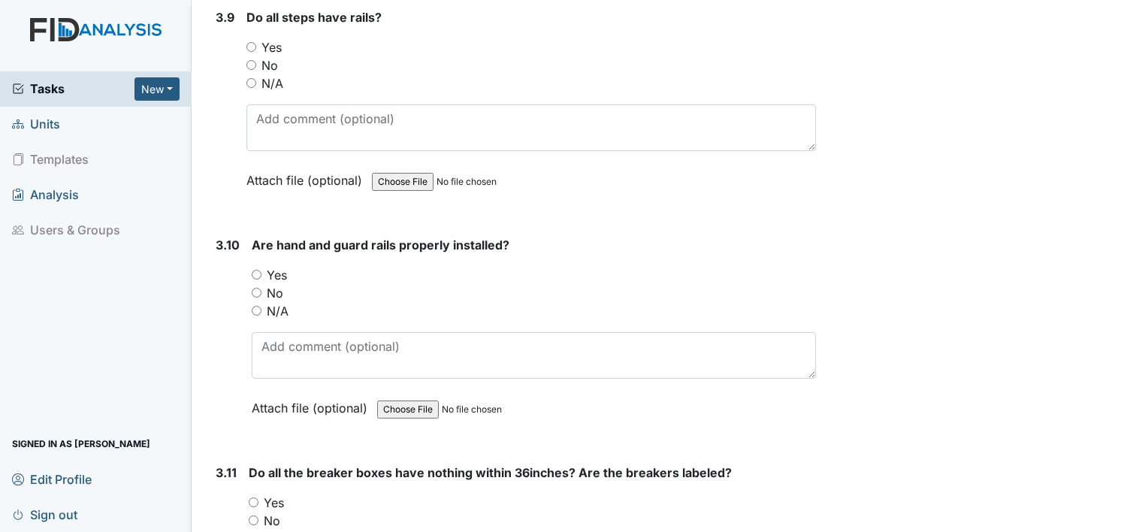
click at [251, 78] on input "N/A" at bounding box center [251, 83] width 10 height 10
radio input "true"
click at [259, 306] on input "N/A" at bounding box center [257, 311] width 10 height 10
radio input "true"
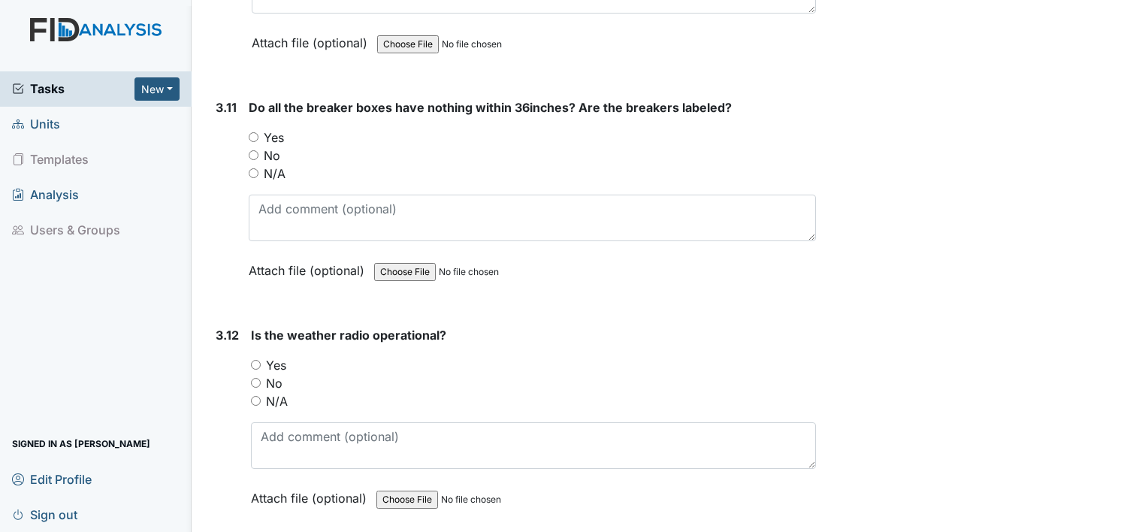
scroll to position [8456, 0]
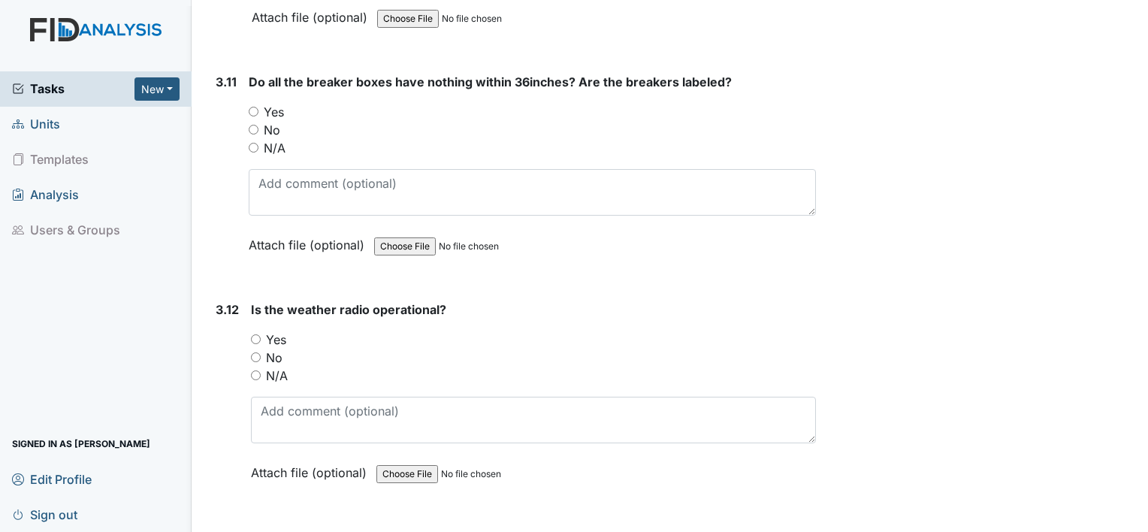
click at [255, 107] on input "Yes" at bounding box center [254, 112] width 10 height 10
radio input "true"
click at [256, 143] on input "N/A" at bounding box center [254, 148] width 10 height 10
radio input "true"
click at [256, 334] on input "Yes" at bounding box center [256, 339] width 10 height 10
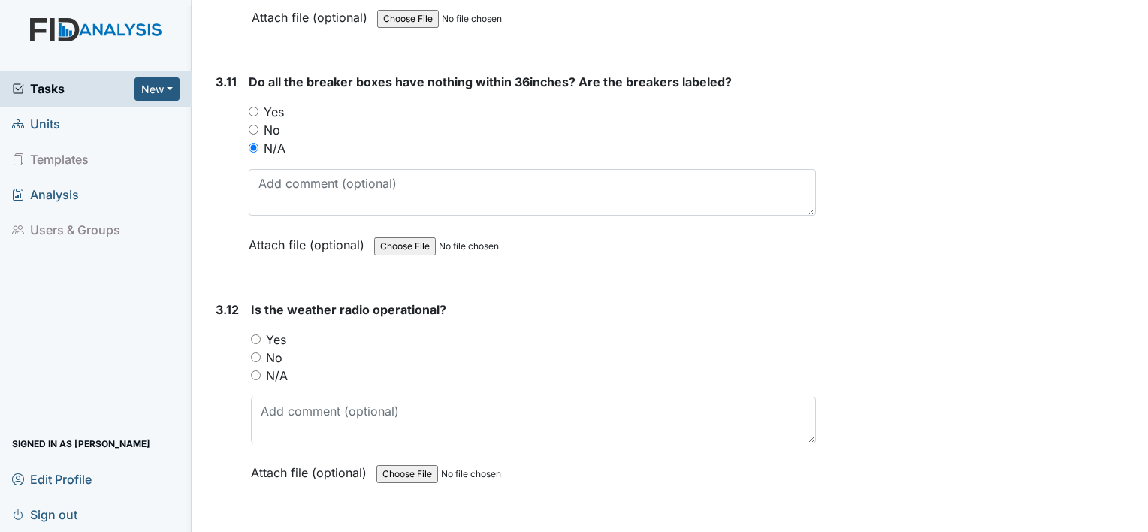
radio input "true"
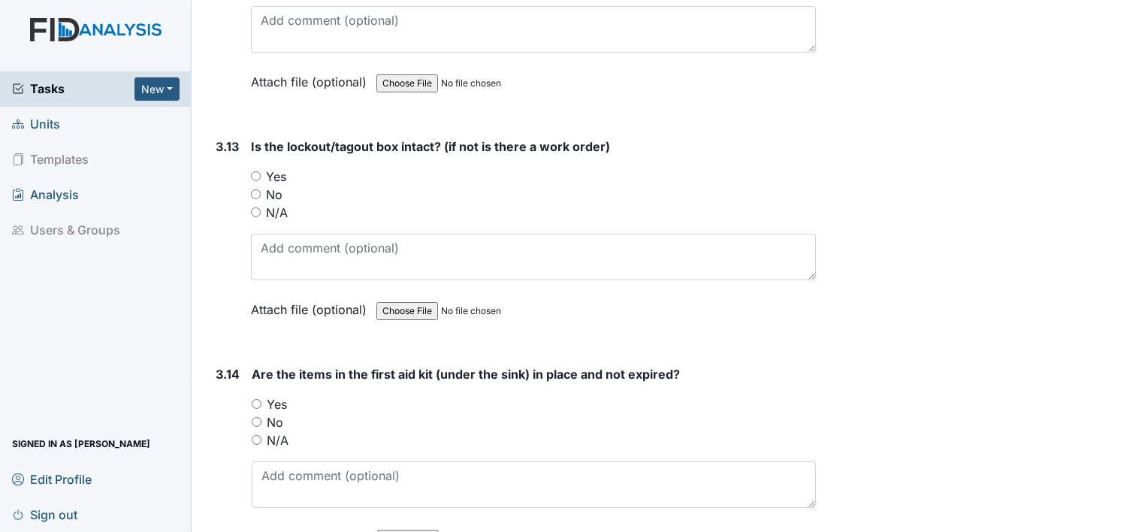
scroll to position [8877, 0]
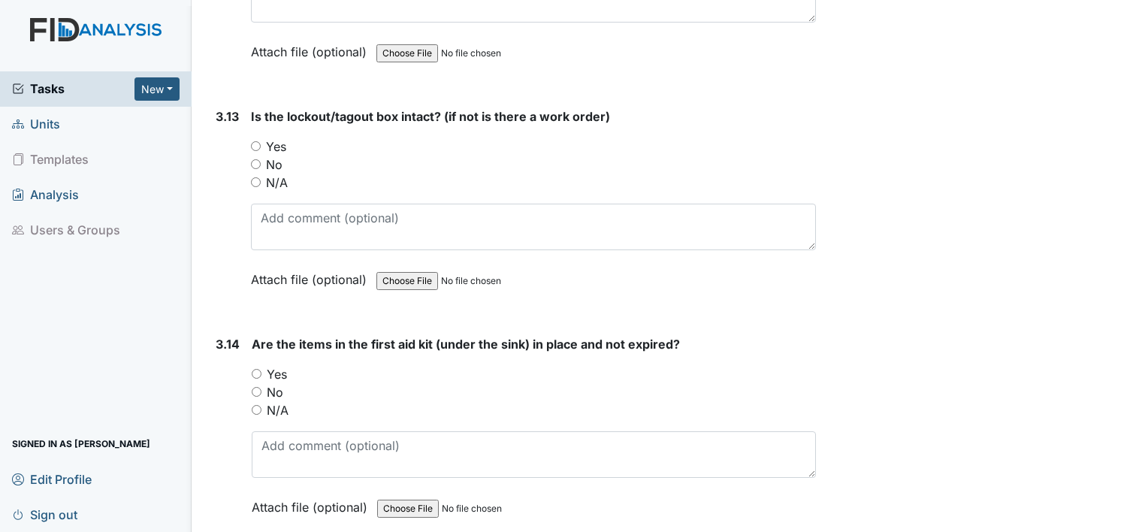
click at [259, 141] on input "Yes" at bounding box center [256, 146] width 10 height 10
radio input "true"
click at [254, 369] on input "Yes" at bounding box center [257, 374] width 10 height 10
radio input "true"
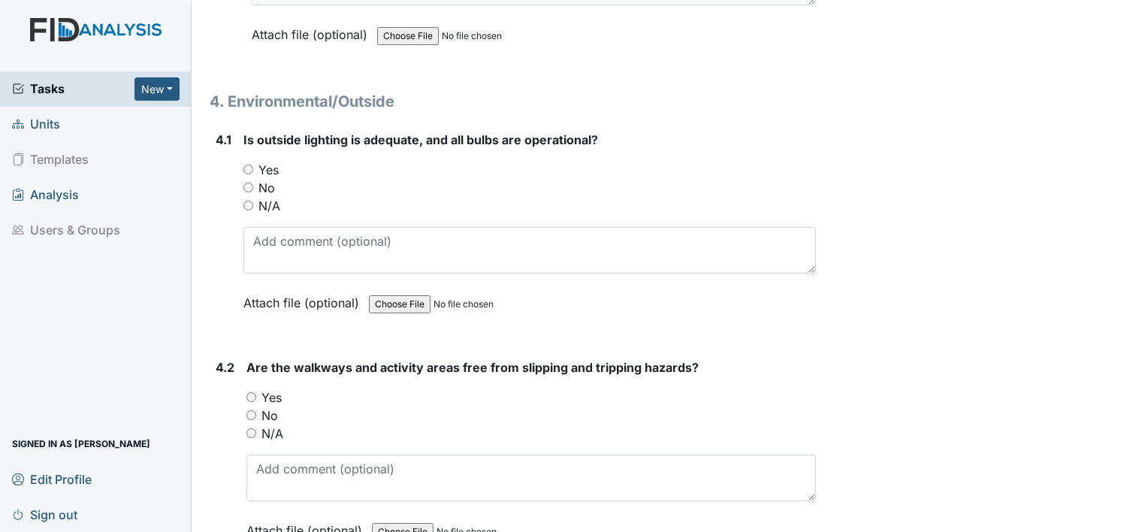
scroll to position [9358, 0]
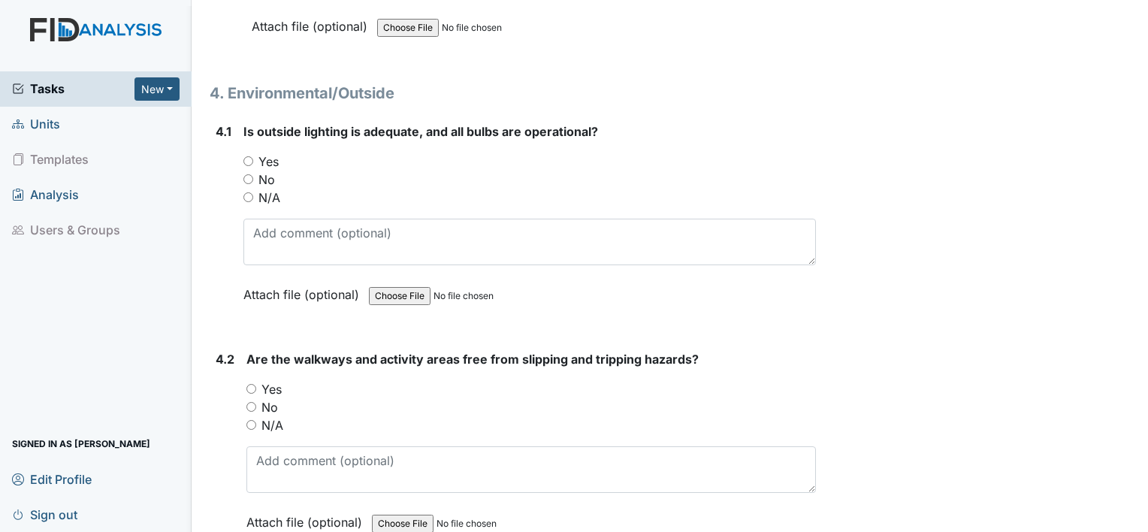
click at [246, 156] on input "Yes" at bounding box center [248, 161] width 10 height 10
radio input "true"
click at [249, 384] on input "Yes" at bounding box center [251, 389] width 10 height 10
radio input "true"
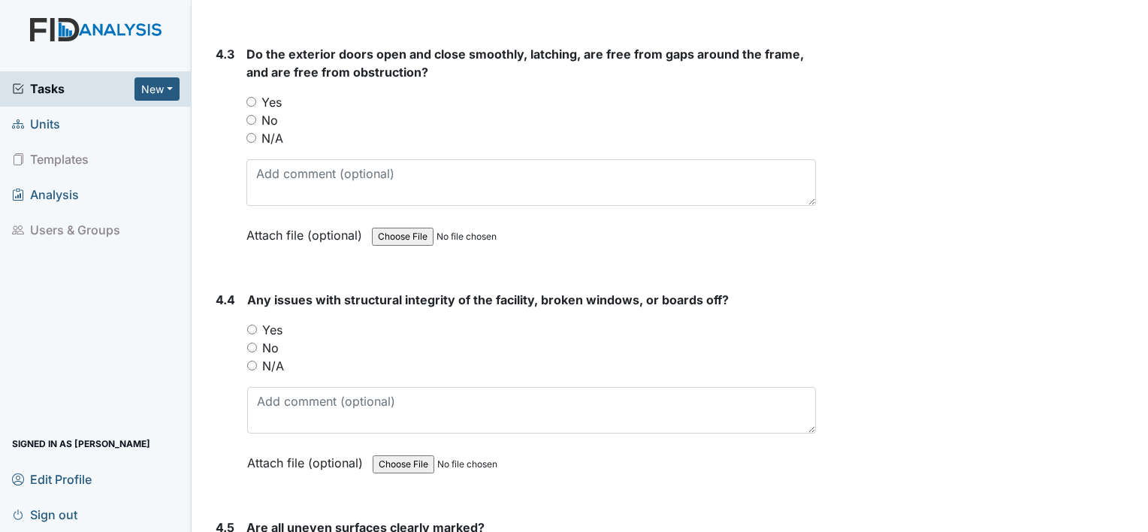
scroll to position [9899, 0]
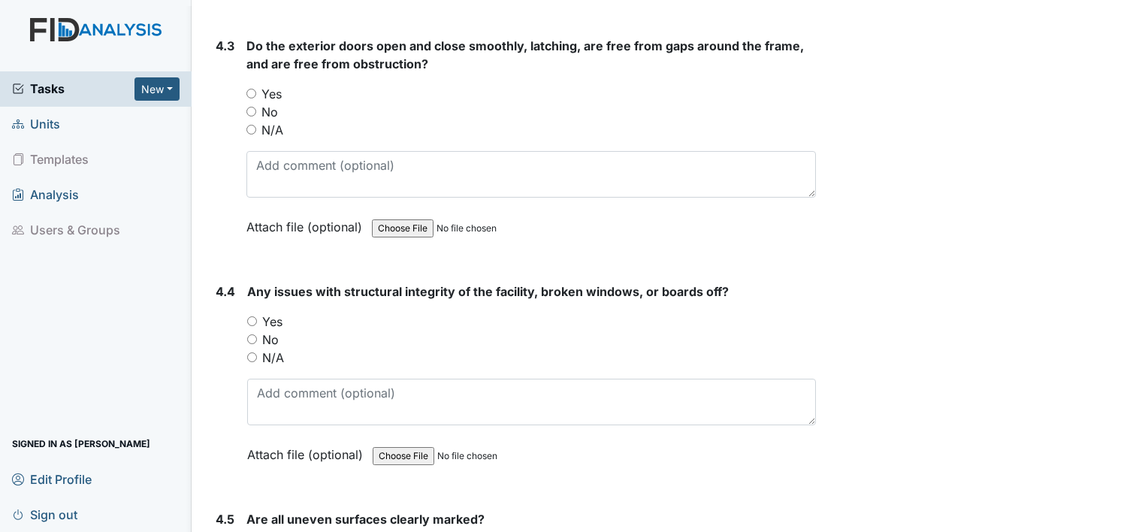
click at [253, 316] on input "Yes" at bounding box center [252, 321] width 10 height 10
radio input "true"
click at [249, 89] on input "Yes" at bounding box center [251, 94] width 10 height 10
radio input "true"
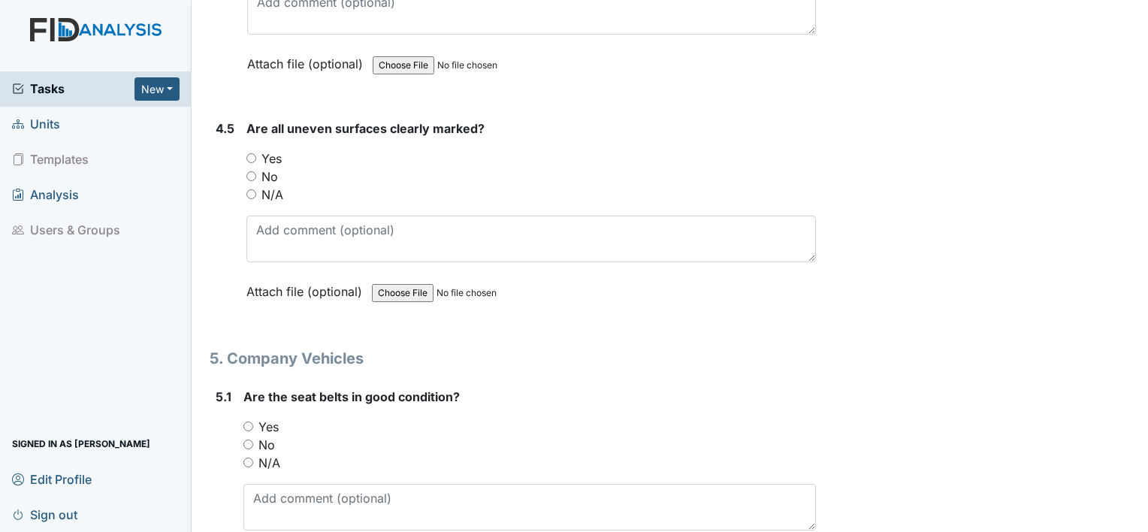
scroll to position [10289, 0]
click at [251, 153] on input "Yes" at bounding box center [251, 158] width 10 height 10
radio input "true"
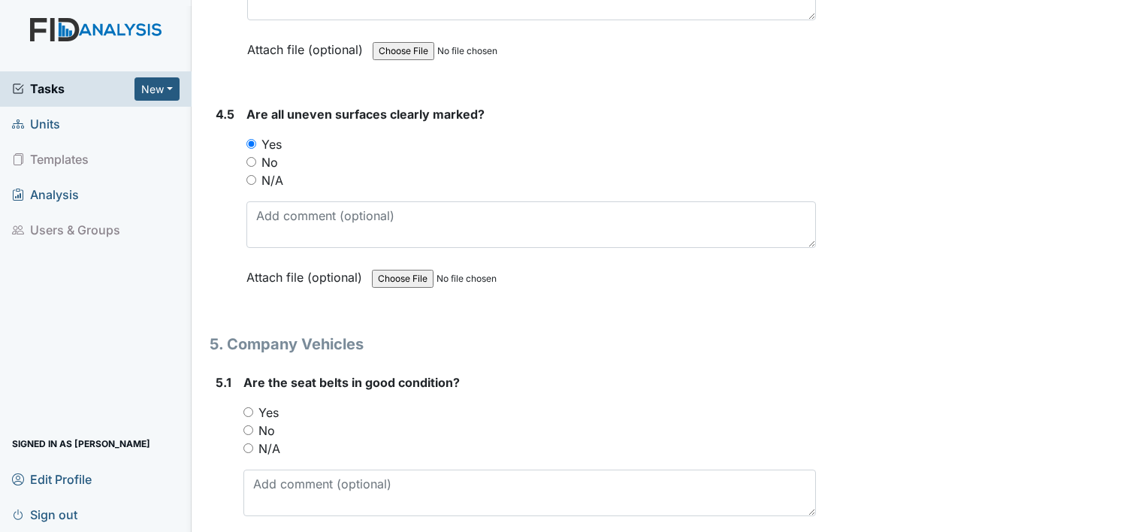
scroll to position [10319, 0]
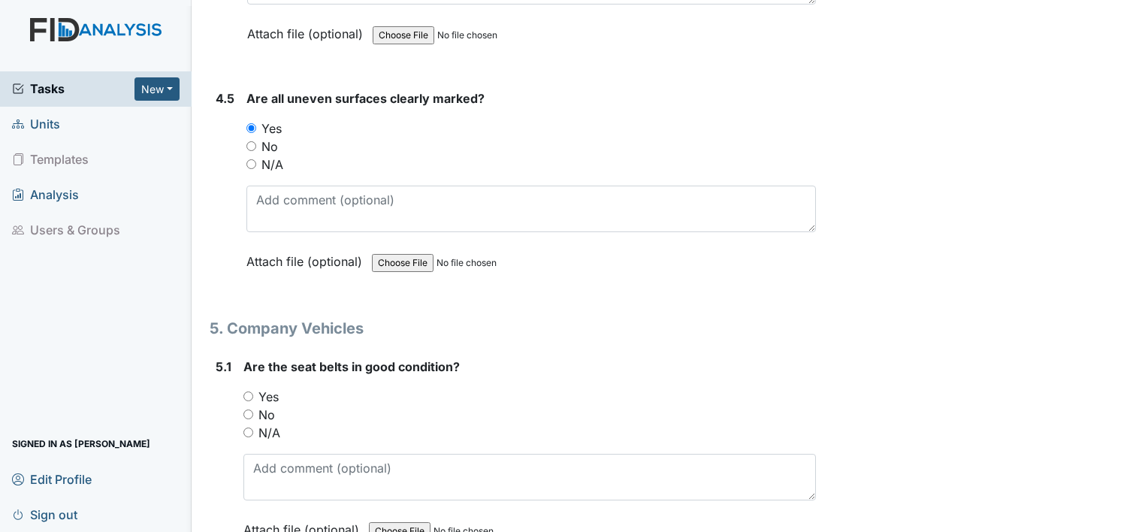
click at [252, 159] on input "N/A" at bounding box center [251, 164] width 10 height 10
radio input "true"
click at [245, 392] on input "Yes" at bounding box center [248, 397] width 10 height 10
radio input "true"
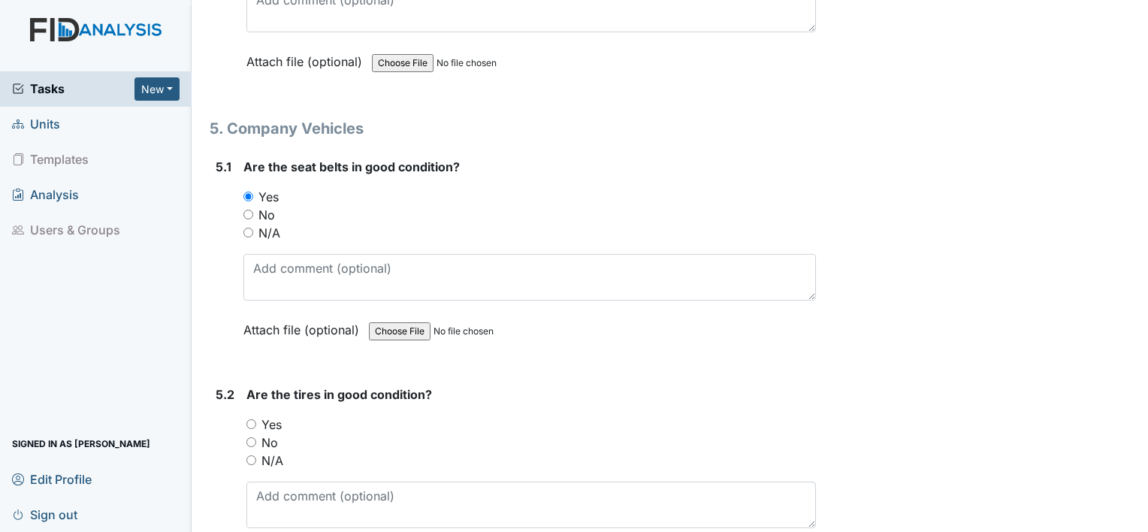
scroll to position [10530, 0]
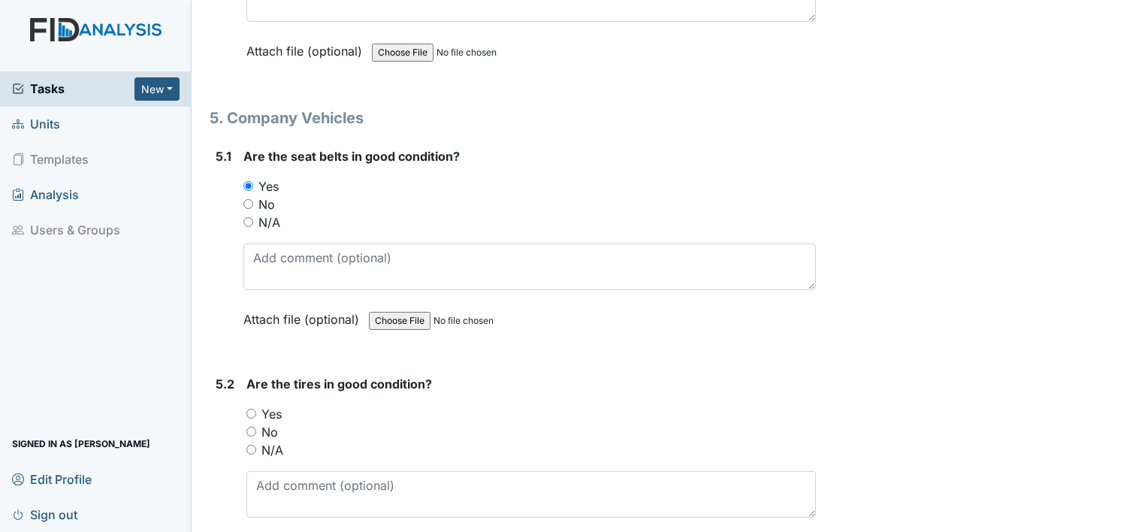
click at [251, 405] on div "Yes" at bounding box center [531, 414] width 570 height 18
click at [249, 409] on input "Yes" at bounding box center [251, 414] width 10 height 10
radio input "true"
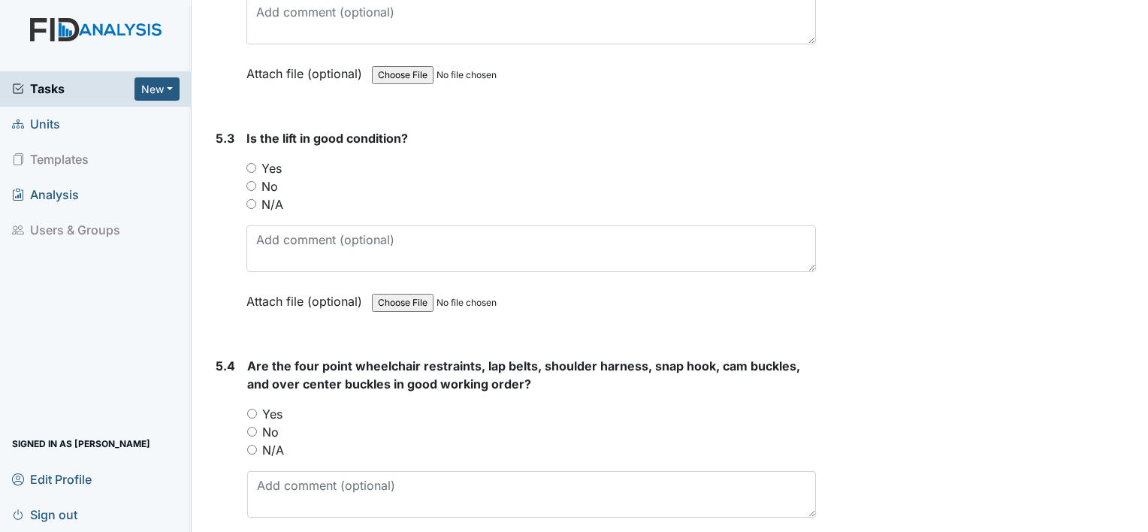
scroll to position [11011, 0]
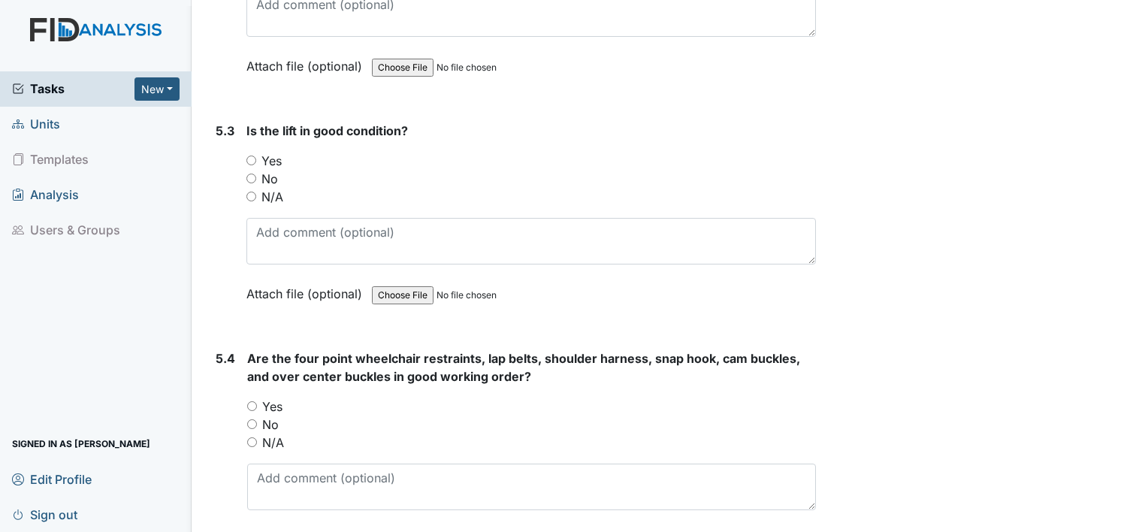
click at [250, 192] on input "N/A" at bounding box center [251, 197] width 10 height 10
radio input "true"
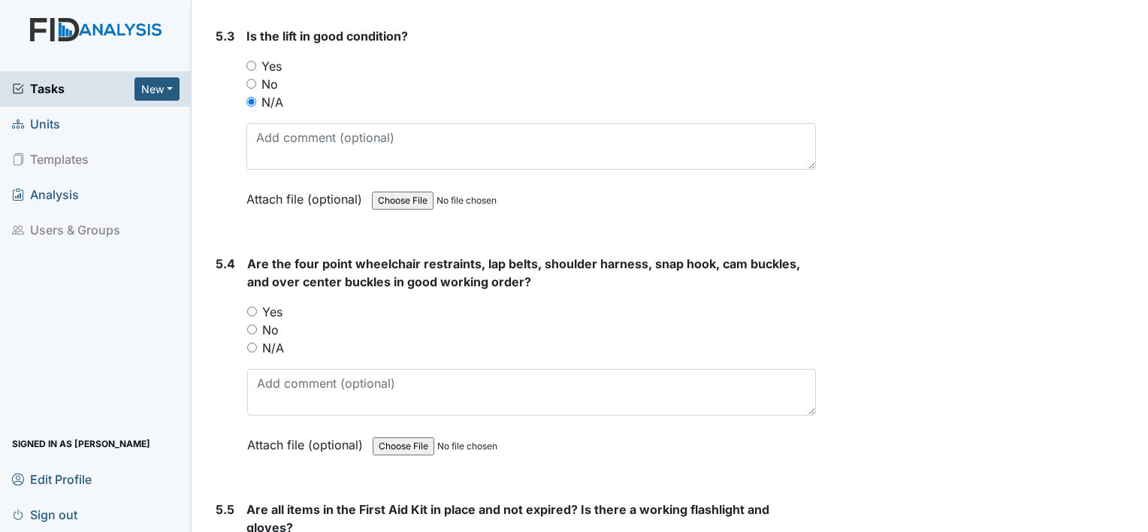
scroll to position [11106, 0]
click at [249, 306] on input "Yes" at bounding box center [252, 311] width 10 height 10
radio input "true"
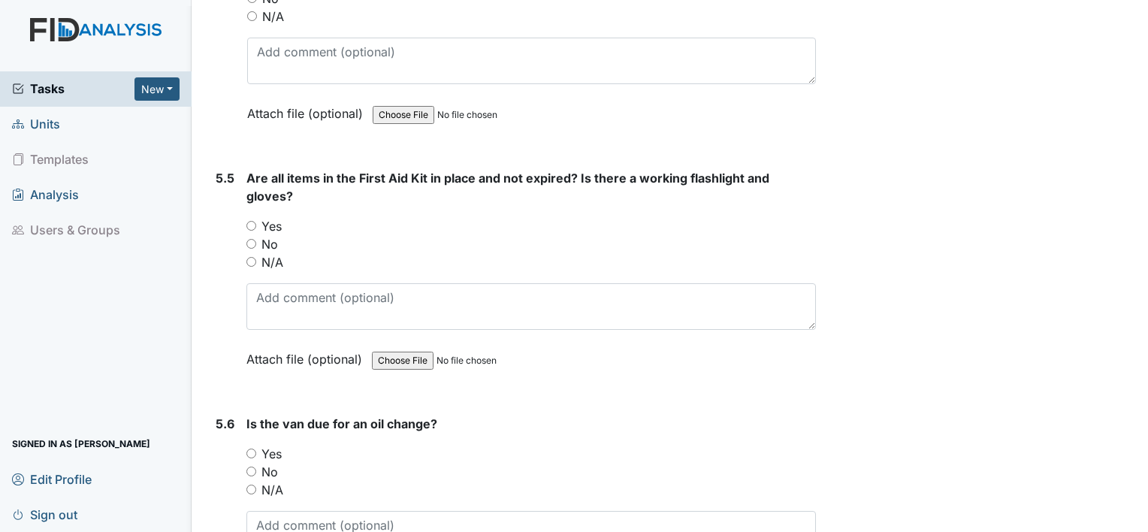
scroll to position [11467, 0]
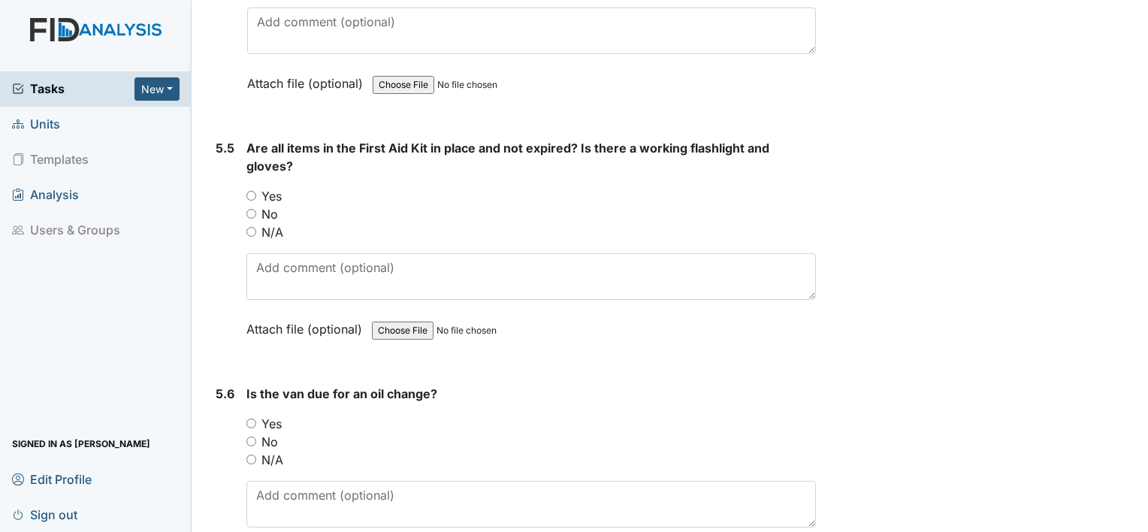
click at [250, 437] on input "No" at bounding box center [251, 442] width 10 height 10
radio input "true"
click at [253, 191] on input "Yes" at bounding box center [251, 196] width 10 height 10
radio input "true"
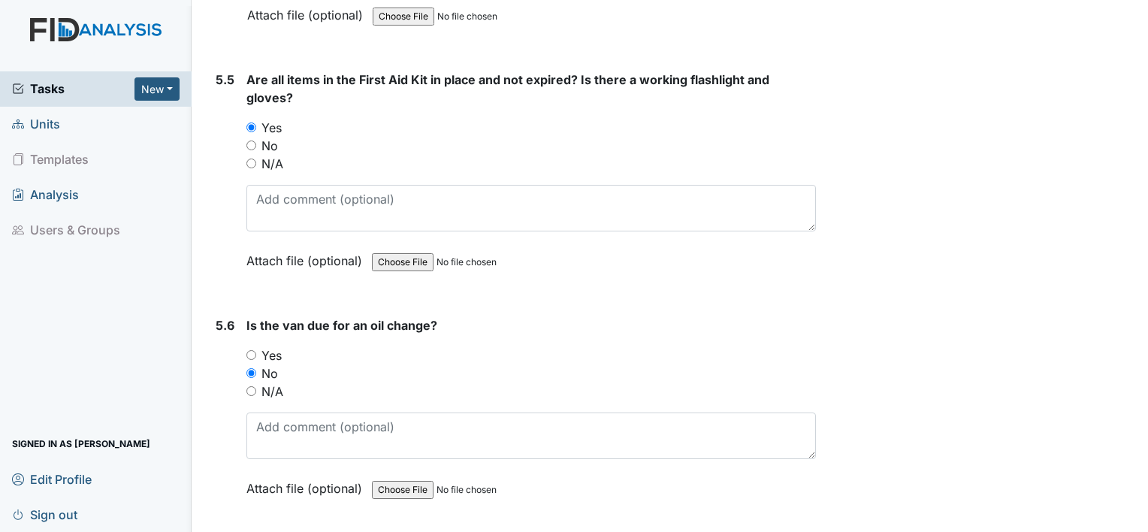
scroll to position [11550, 0]
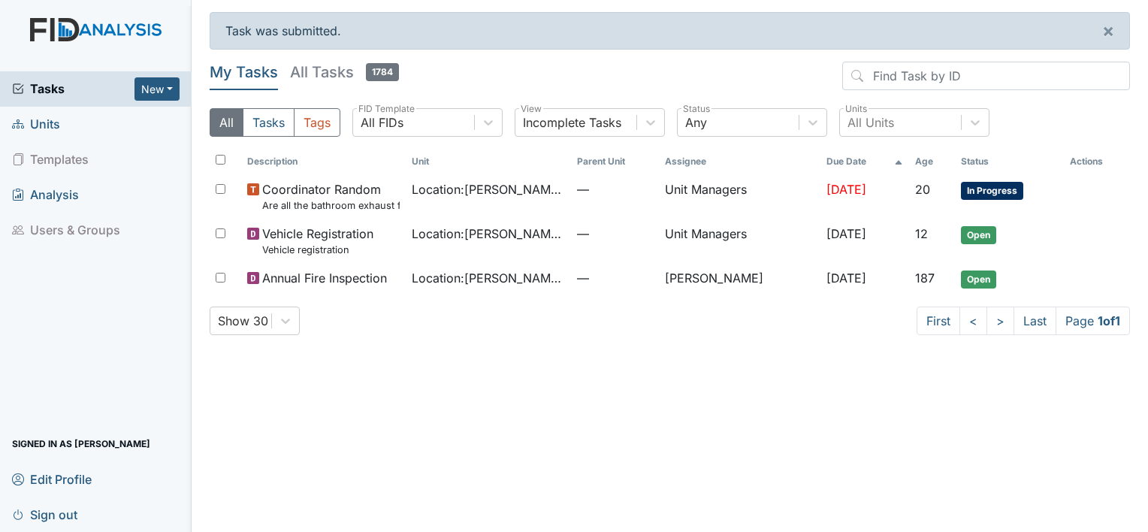
click at [59, 122] on span "Units" at bounding box center [36, 124] width 48 height 23
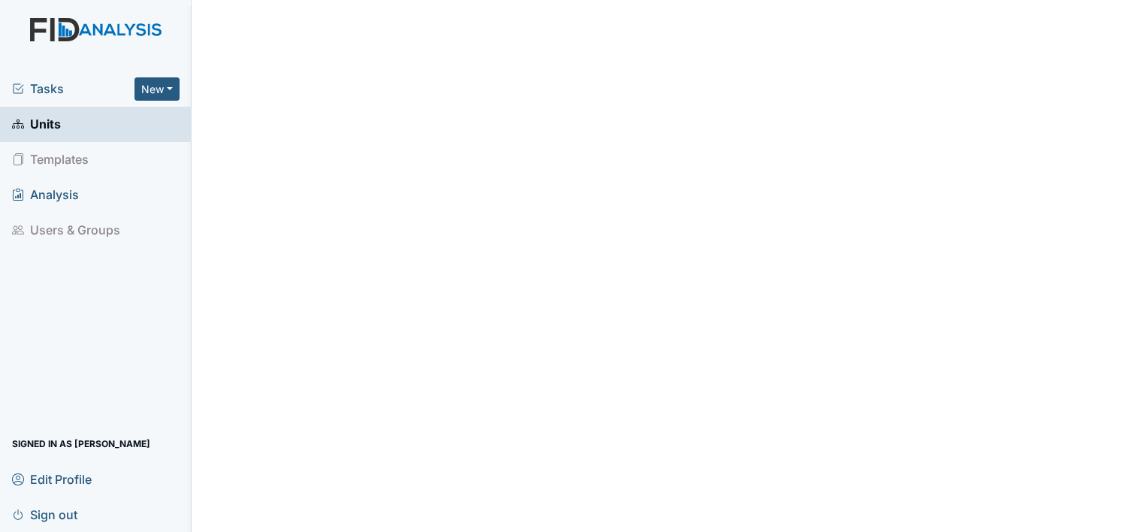
click at [75, 91] on span "Tasks" at bounding box center [73, 89] width 122 height 18
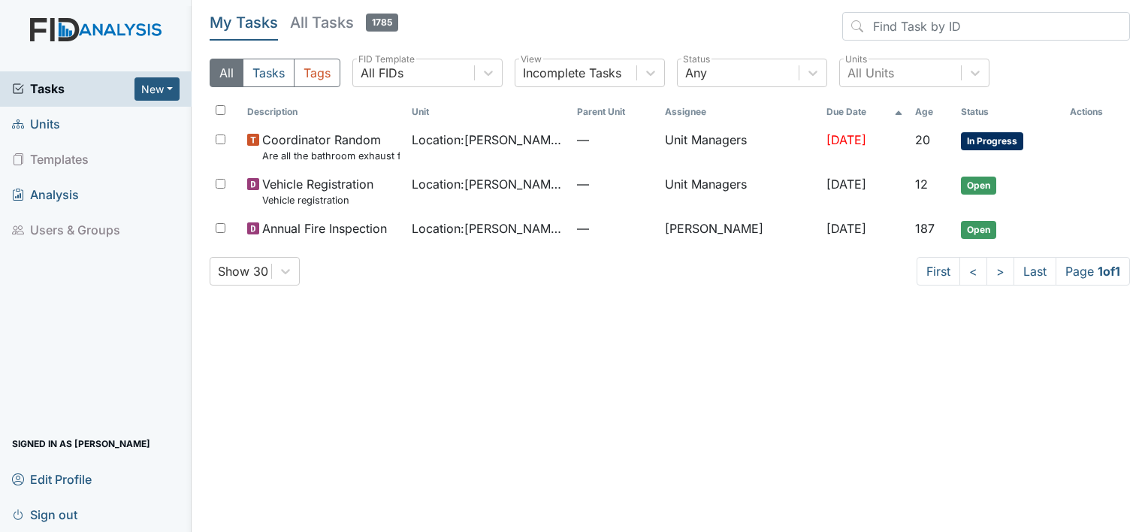
click at [128, 129] on link "Units" at bounding box center [96, 124] width 192 height 35
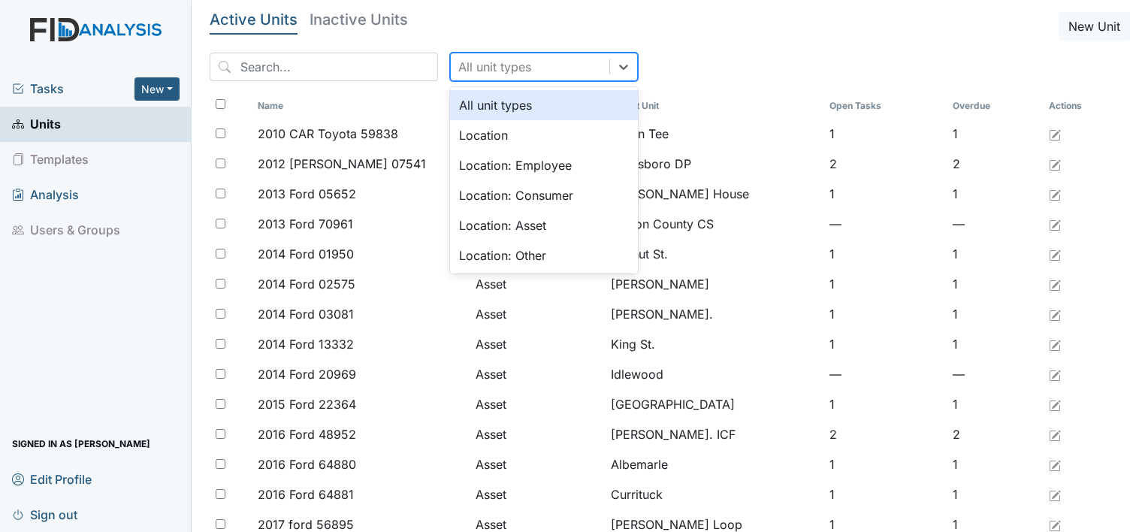
click at [484, 59] on div "All unit types" at bounding box center [494, 67] width 73 height 18
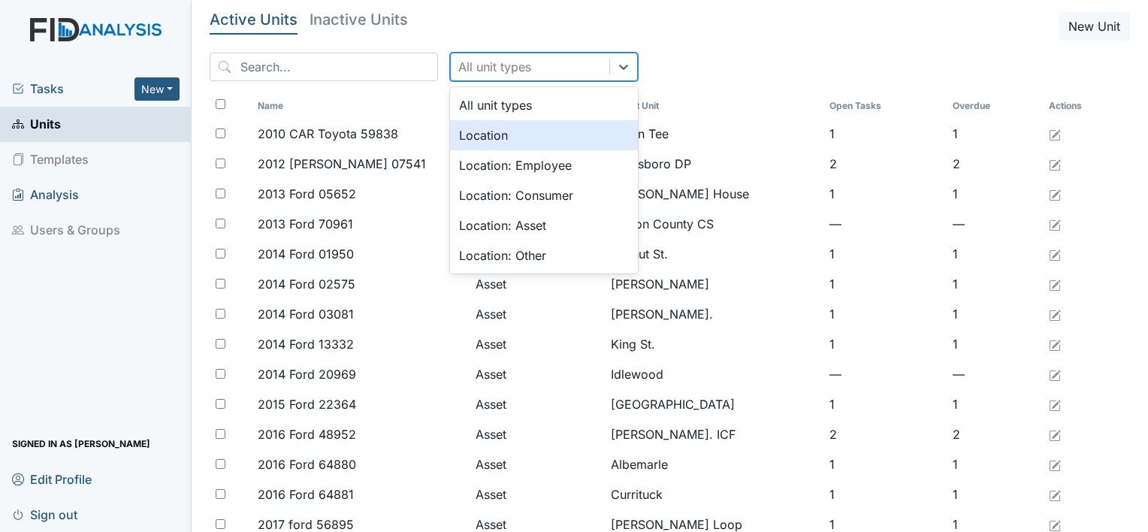
click at [473, 136] on div "Location" at bounding box center [544, 135] width 188 height 30
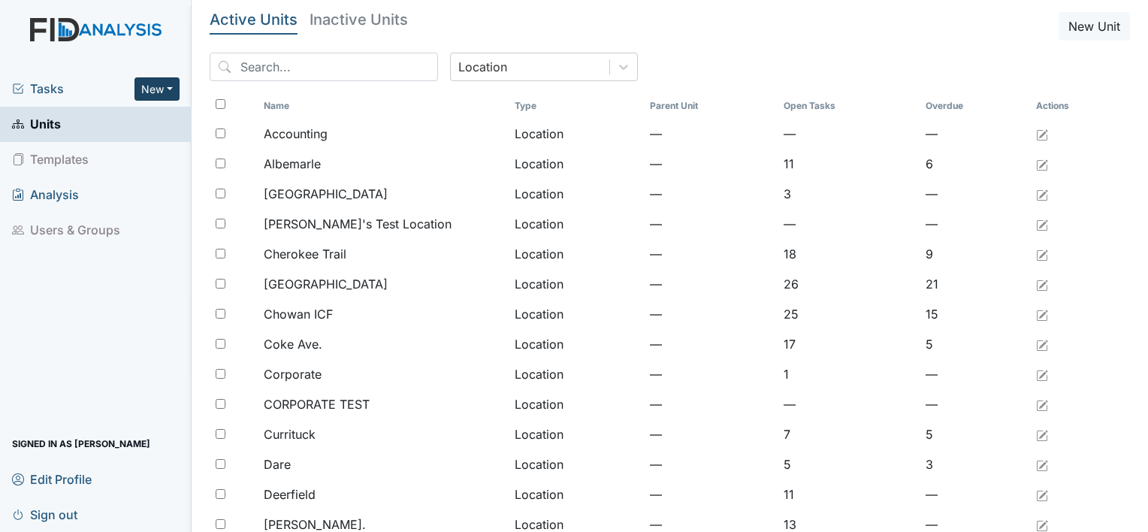
click at [144, 89] on button "New" at bounding box center [157, 88] width 45 height 23
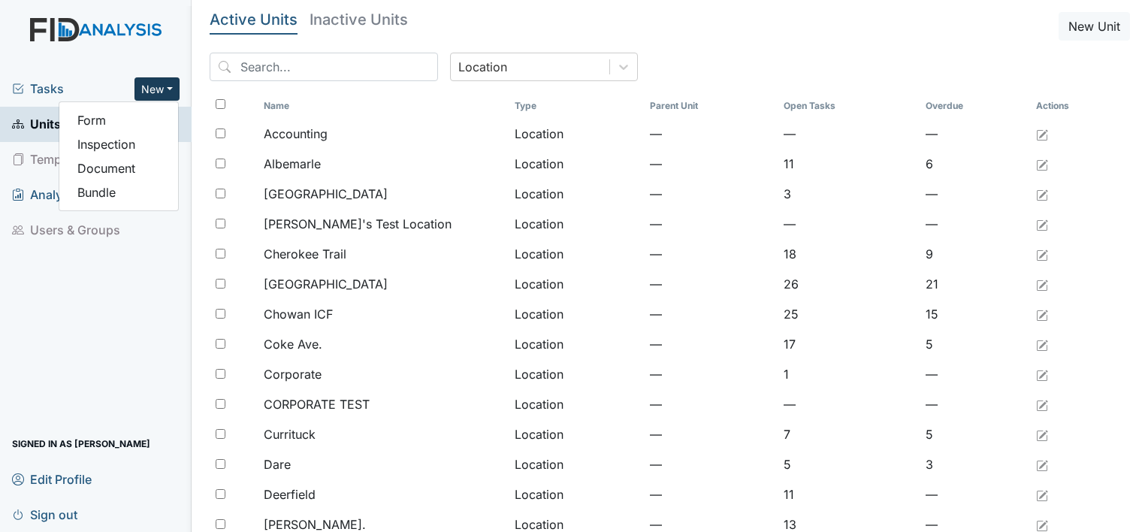
click at [144, 89] on button "New" at bounding box center [157, 88] width 45 height 23
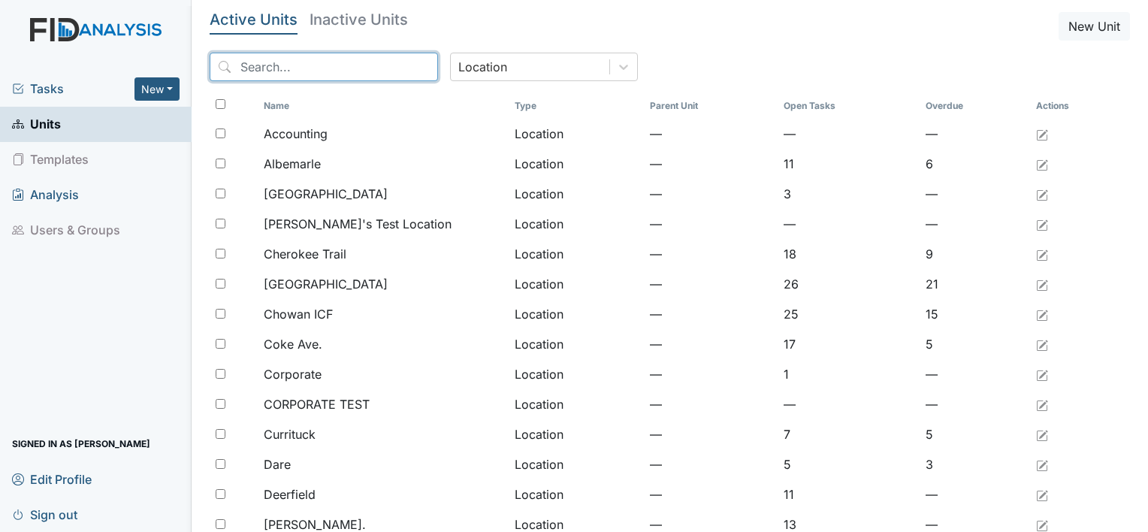
click at [330, 61] on input "search" at bounding box center [324, 67] width 228 height 29
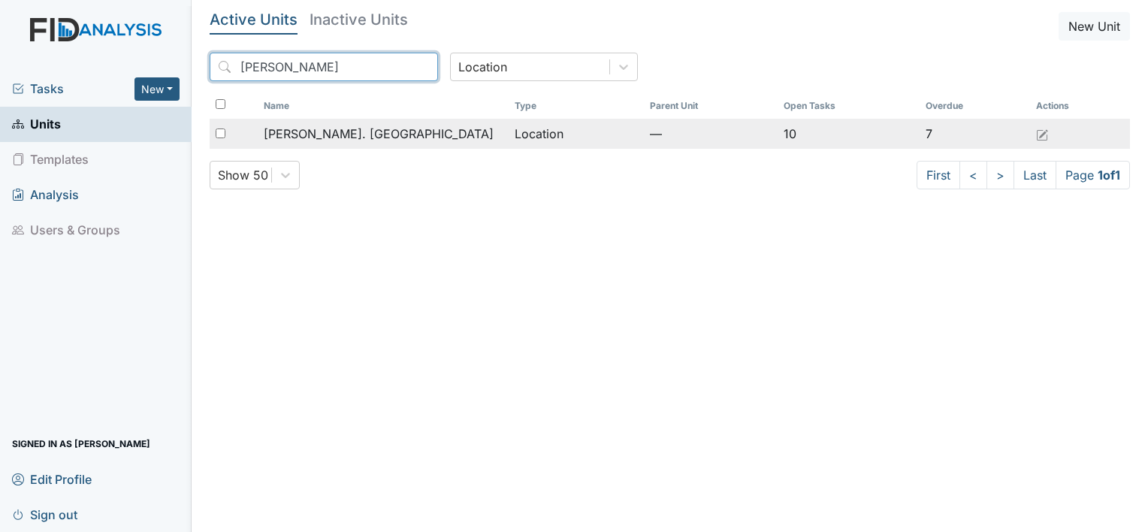
type input "wickham"
click at [344, 135] on span "[PERSON_NAME]. [GEOGRAPHIC_DATA]" at bounding box center [379, 134] width 230 height 18
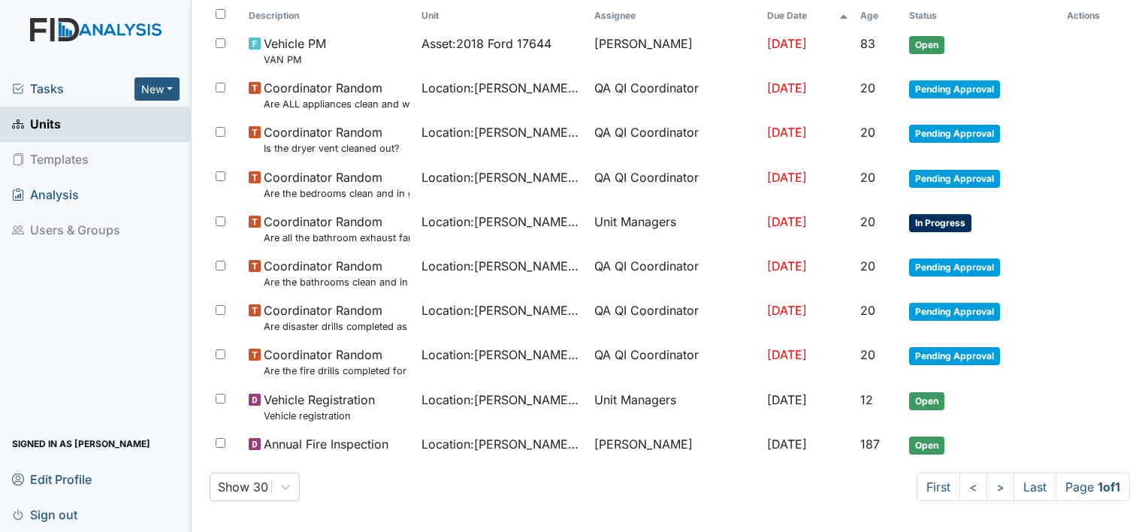
scroll to position [174, 0]
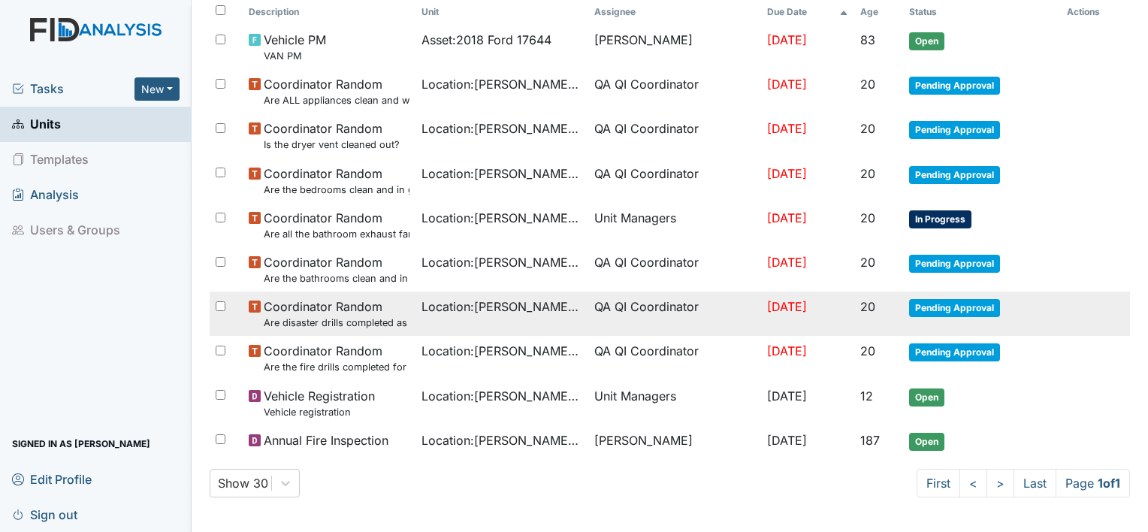
click at [854, 299] on td "Oct 6, 2025" at bounding box center [807, 314] width 93 height 44
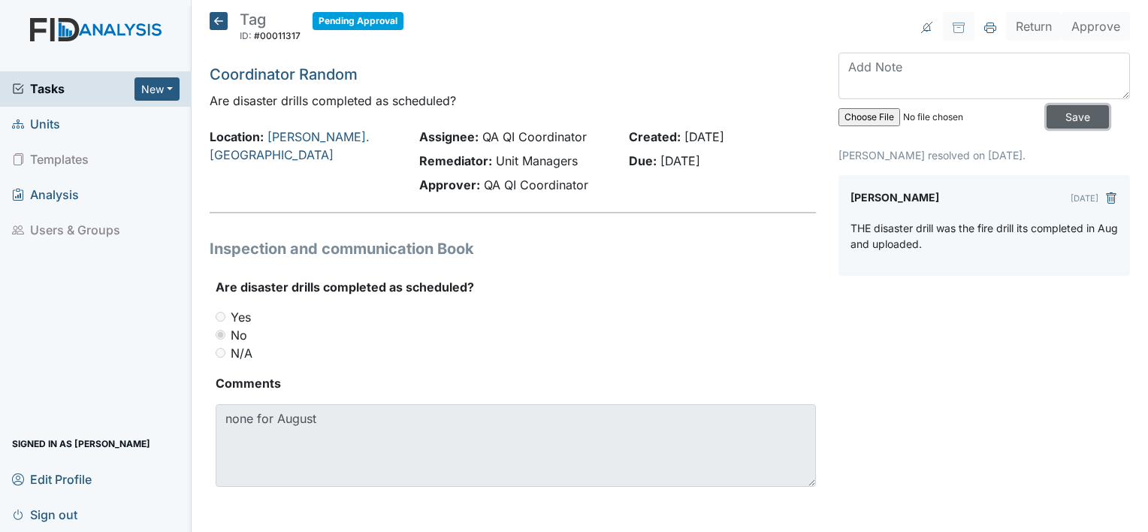
click at [1055, 113] on input "Save" at bounding box center [1078, 116] width 62 height 23
click at [1047, 117] on input "Save" at bounding box center [1078, 116] width 62 height 23
click at [212, 21] on icon at bounding box center [219, 21] width 18 height 18
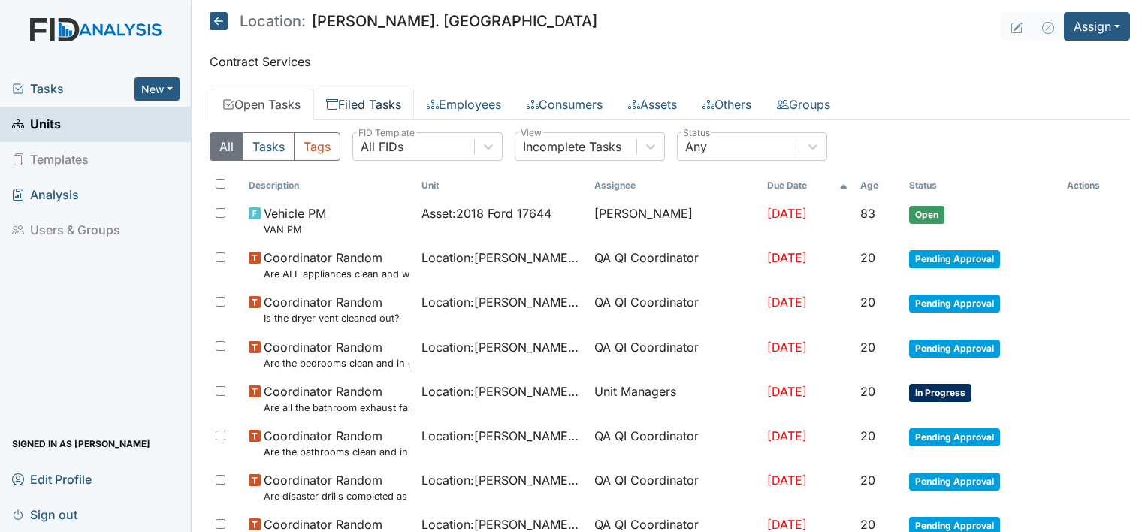
click at [373, 105] on link "Filed Tasks" at bounding box center [363, 105] width 101 height 32
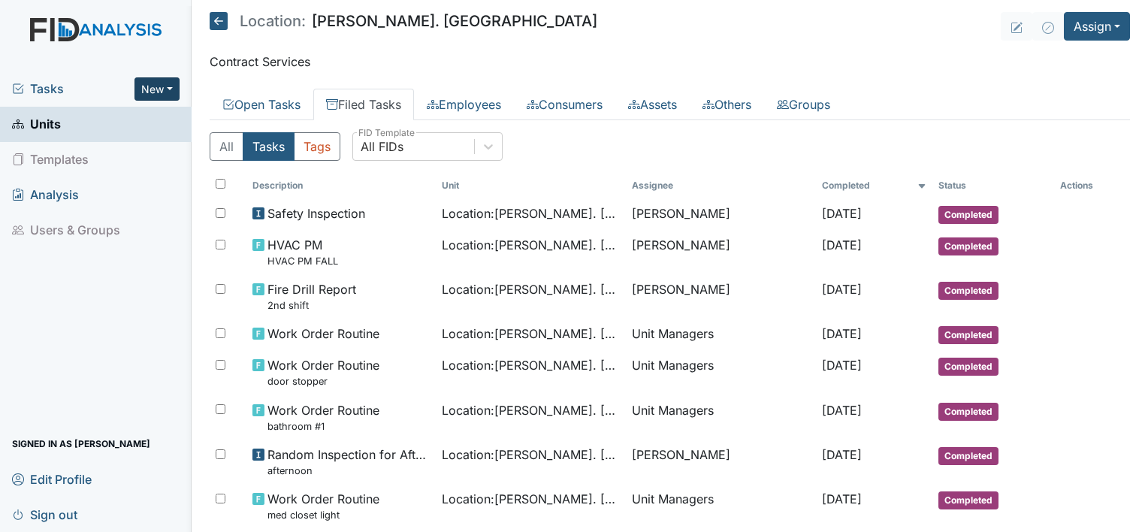
click at [157, 90] on button "New" at bounding box center [157, 88] width 45 height 23
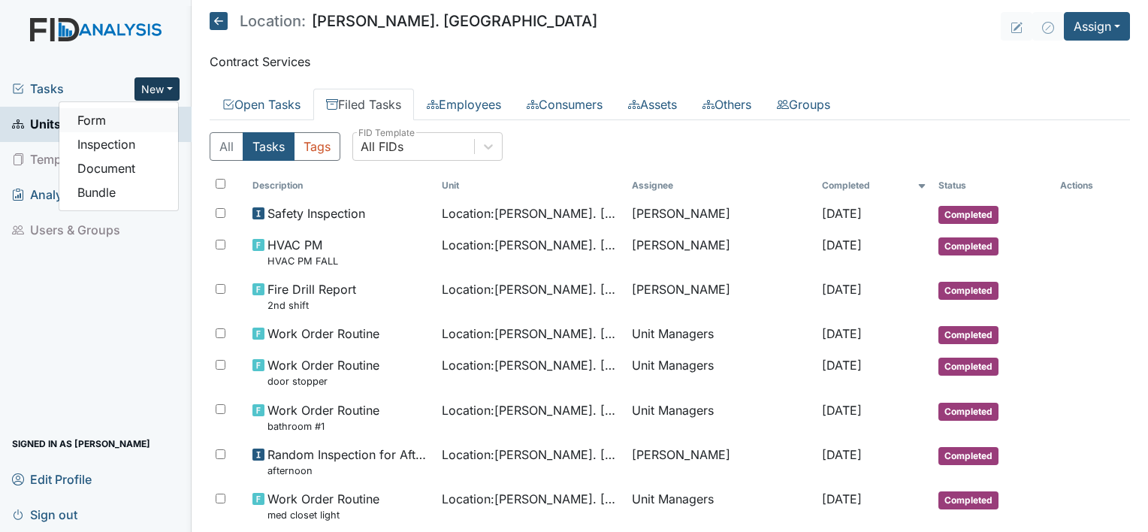
click at [107, 120] on link "Form" at bounding box center [118, 120] width 119 height 24
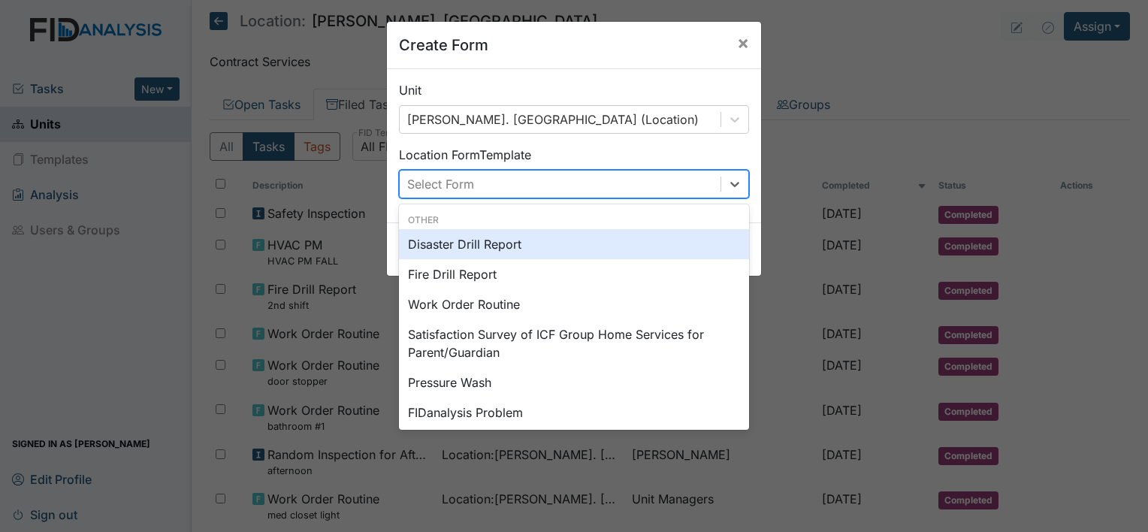
click at [621, 192] on div "Select Form" at bounding box center [560, 184] width 321 height 27
click at [571, 246] on div "Disaster Drill Report" at bounding box center [574, 244] width 350 height 30
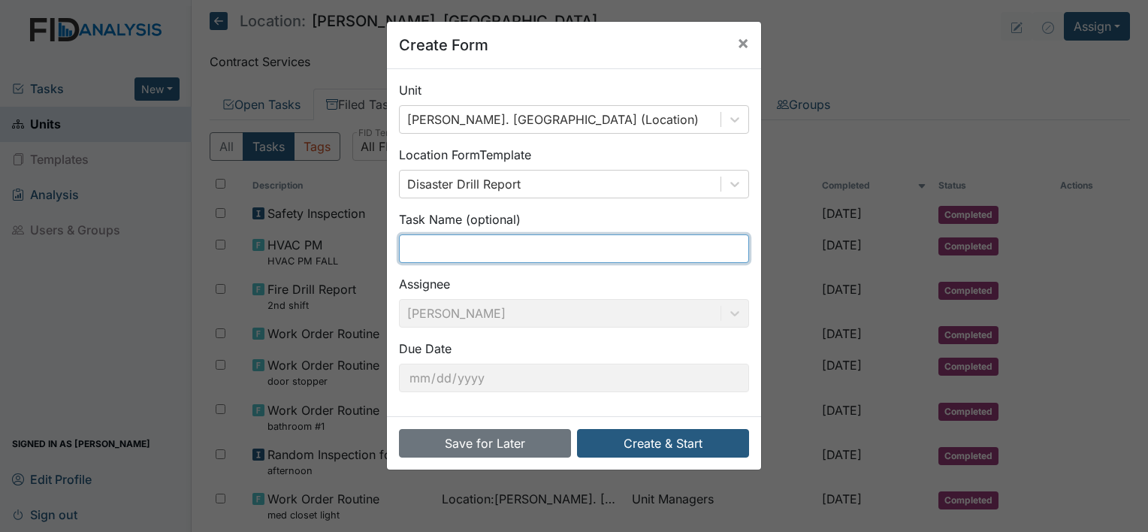
click at [552, 252] on input "text" at bounding box center [574, 248] width 350 height 29
click at [539, 253] on input "2nd shift" at bounding box center [574, 248] width 350 height 29
type input "2nd shift medical emer"
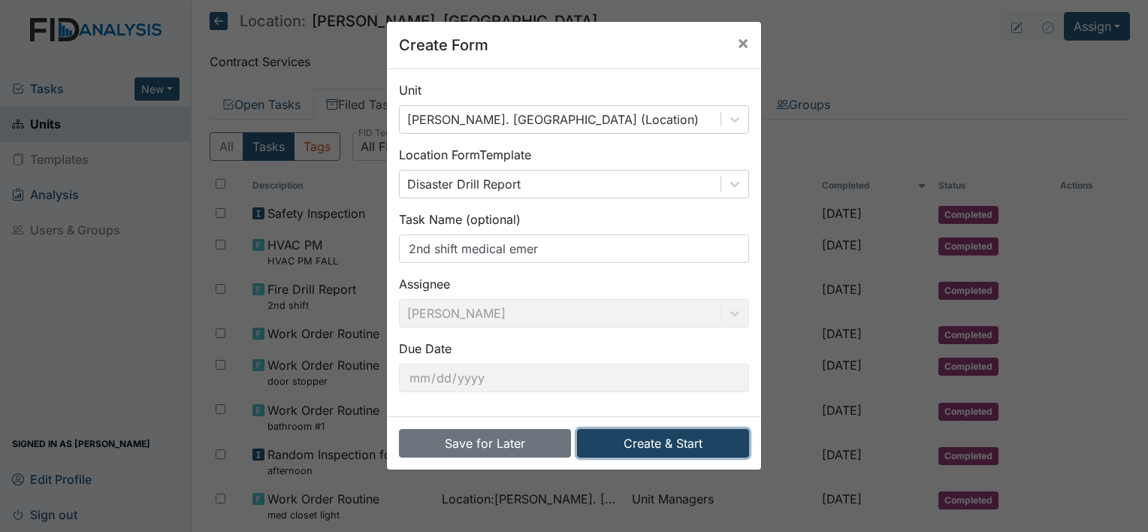
click at [623, 444] on button "Create & Start" at bounding box center [663, 443] width 172 height 29
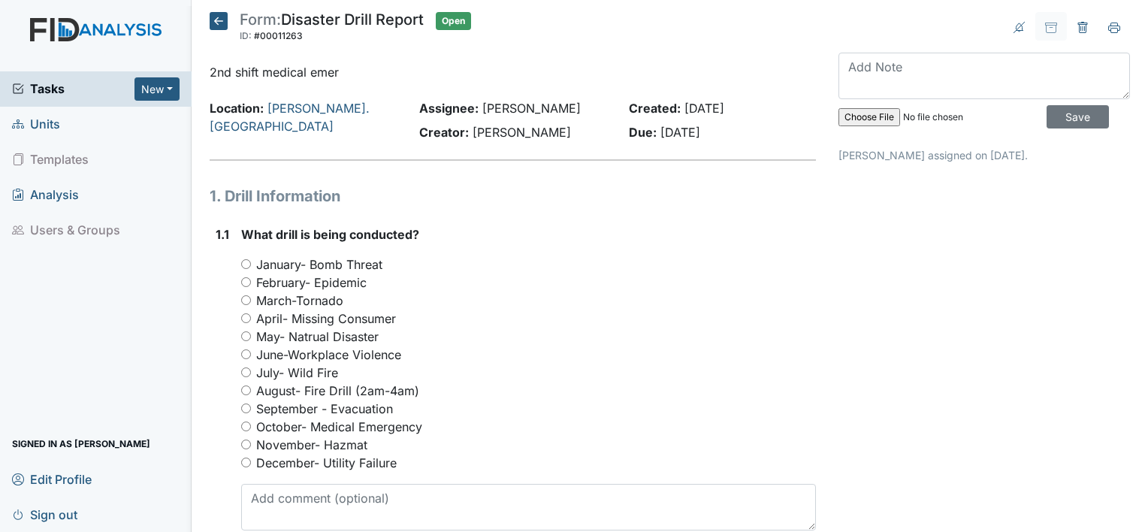
click at [239, 427] on div "1.1 What drill is being conducted? You must select one of the below options. Ja…" at bounding box center [513, 408] width 606 height 366
click at [246, 427] on input "October- Medical Emergency" at bounding box center [246, 427] width 10 height 10
radio input "true"
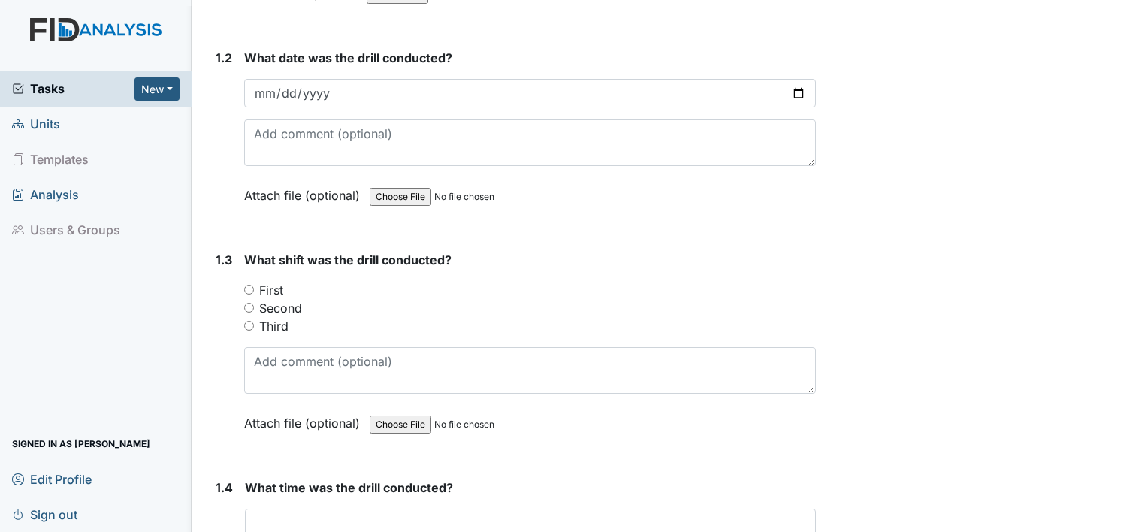
scroll to position [571, 0]
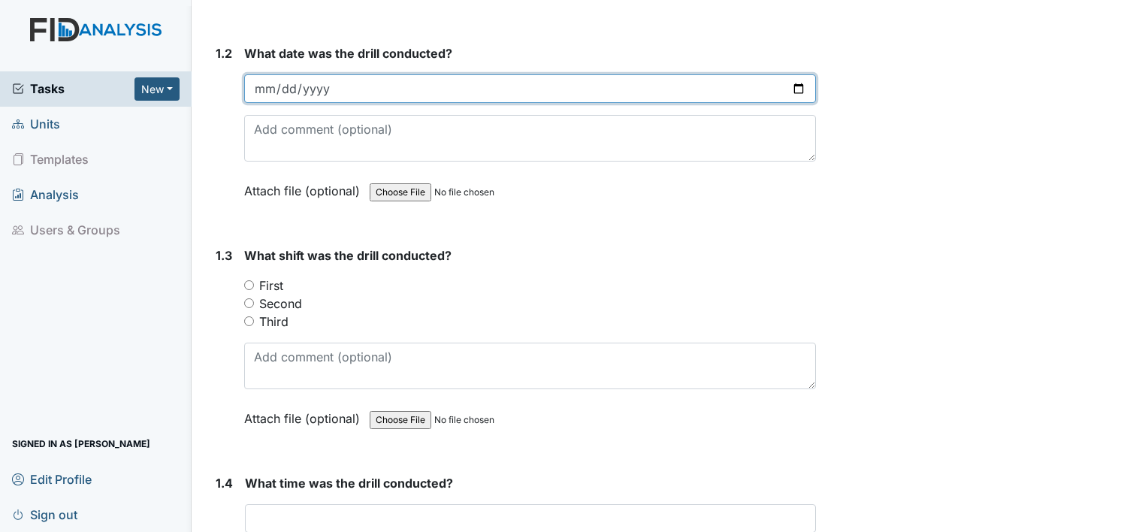
click at [361, 84] on input "date" at bounding box center [530, 88] width 572 height 29
type input "2025-10-07"
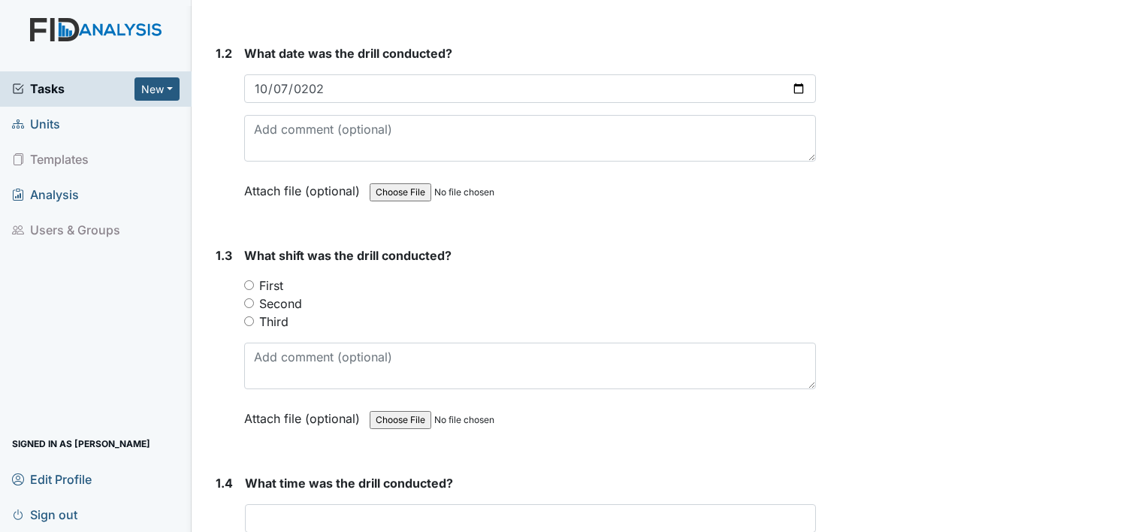
click at [244, 301] on input "Second" at bounding box center [249, 303] width 10 height 10
radio input "true"
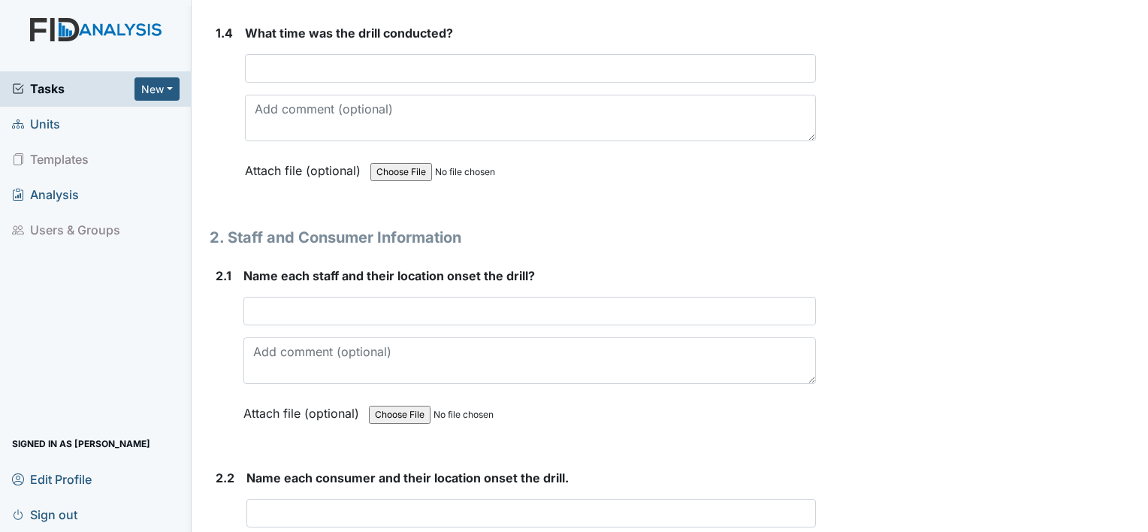
scroll to position [1022, 0]
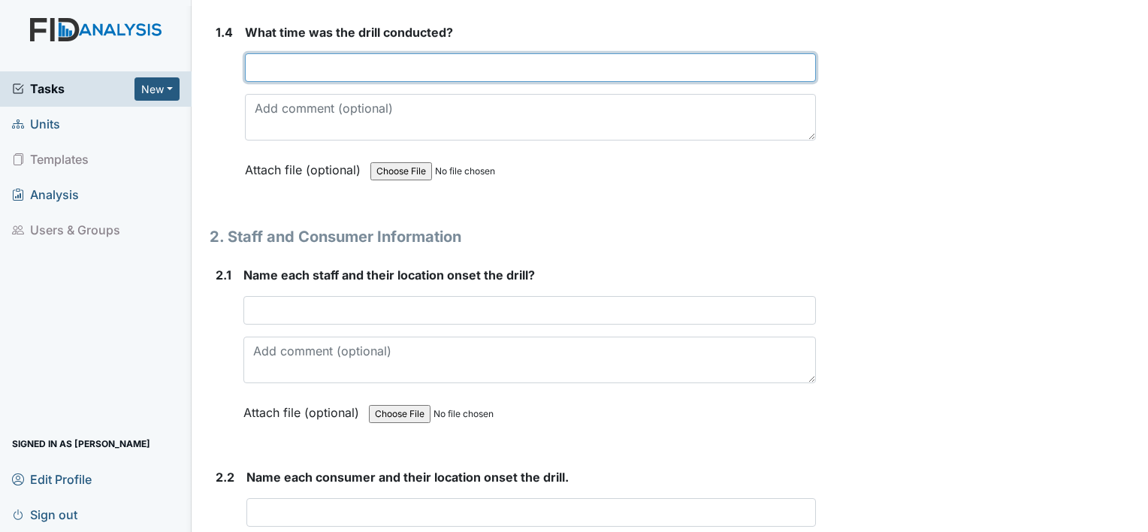
click at [528, 57] on input "text" at bounding box center [530, 67] width 571 height 29
type input "6:06pm"
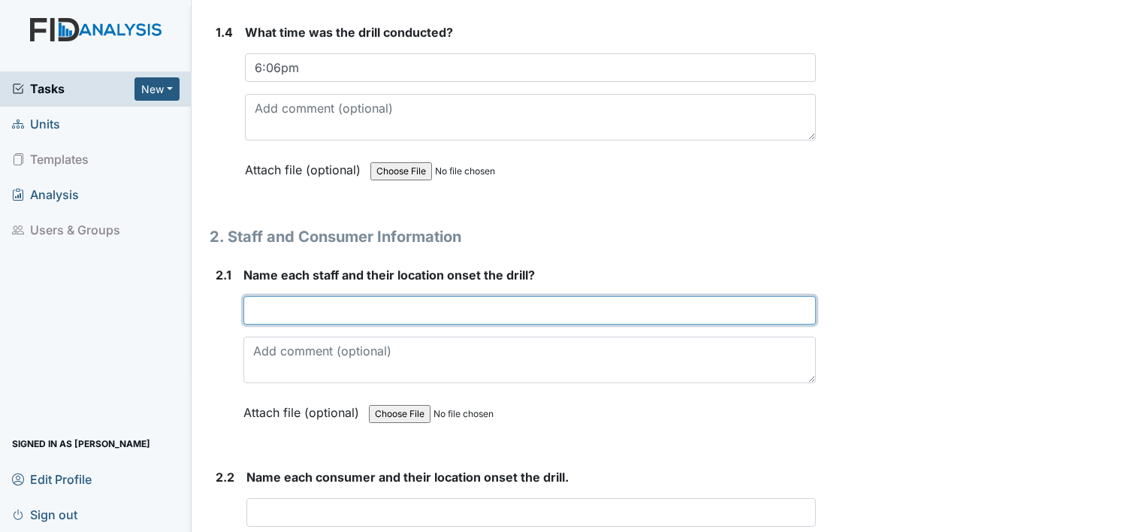
click at [386, 310] on input "text" at bounding box center [529, 310] width 573 height 29
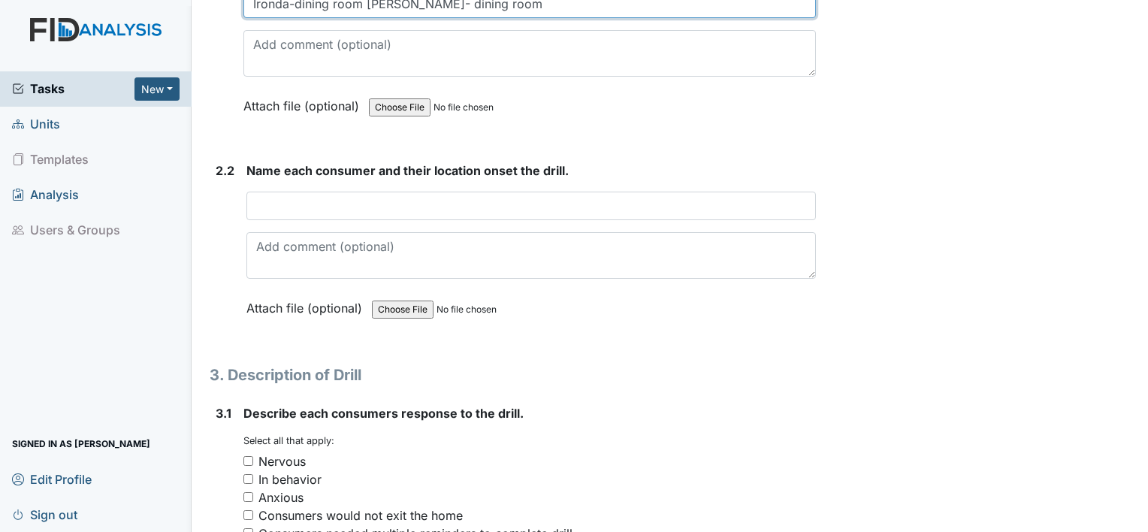
scroll to position [1353, 0]
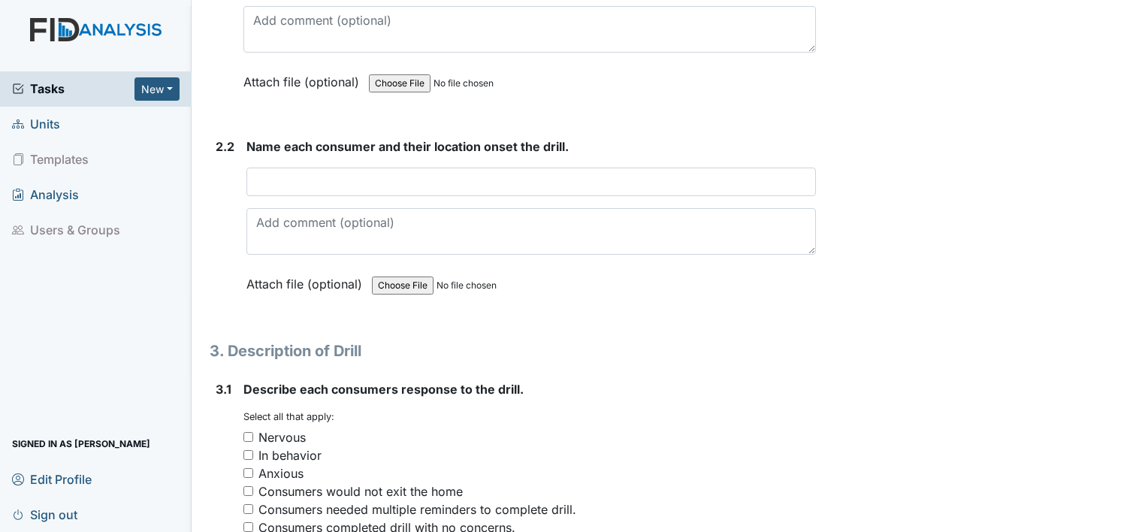
type input "Ironda-dining room Juanita- dining room"
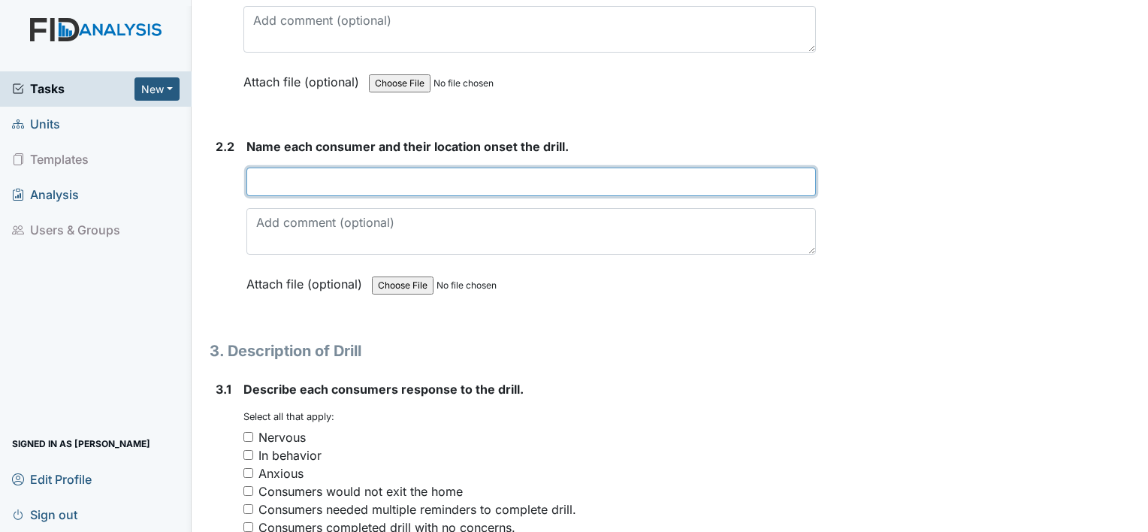
click at [745, 186] on input "text" at bounding box center [531, 182] width 570 height 29
click at [361, 175] on input "VM-Bathroom" at bounding box center [531, 182] width 570 height 29
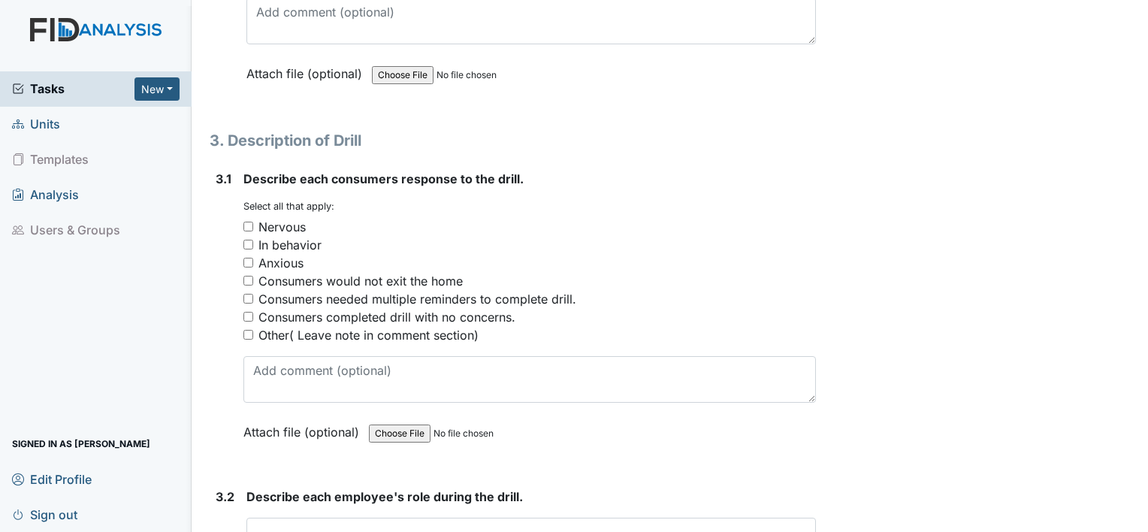
scroll to position [1593, 0]
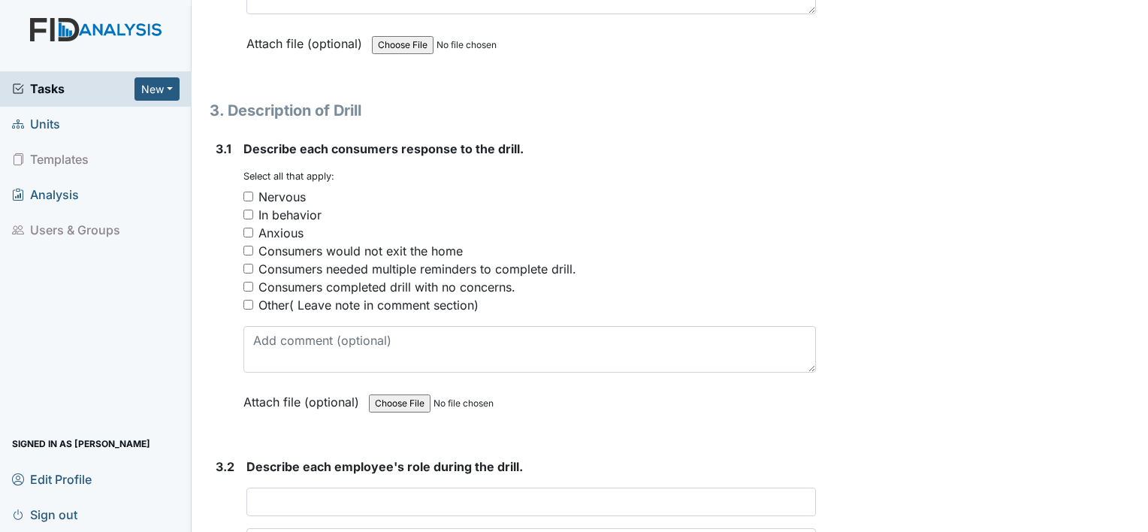
type input "VM-Bathroom DC-bedroom MG-kitchen TG-bedroom KW-bedroom"
click at [247, 282] on input "Consumers completed drill with no concerns." at bounding box center [248, 287] width 10 height 10
checkbox input "false"
click at [246, 282] on input "Consumers completed drill with no concerns." at bounding box center [248, 287] width 10 height 10
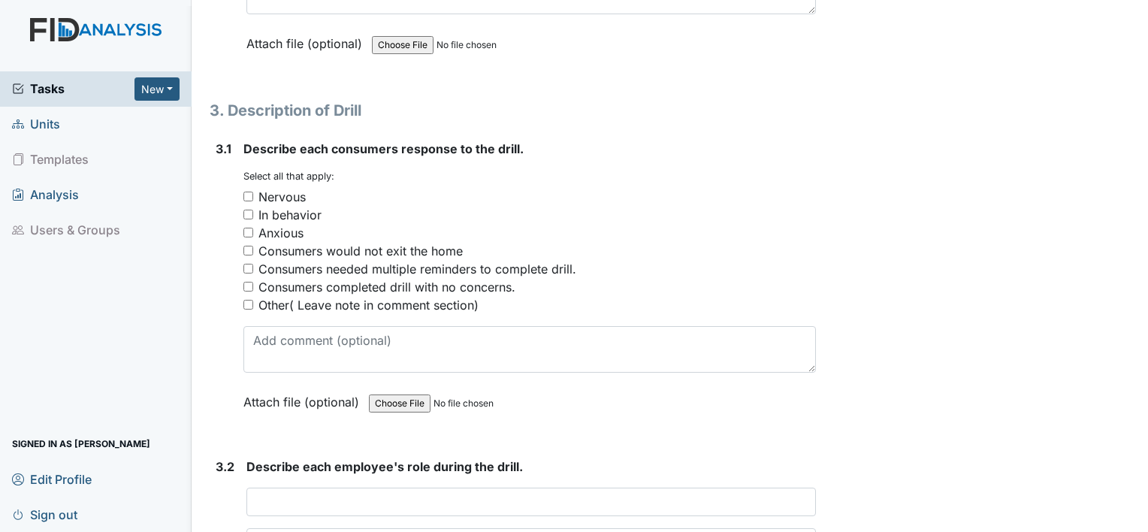
checkbox input "true"
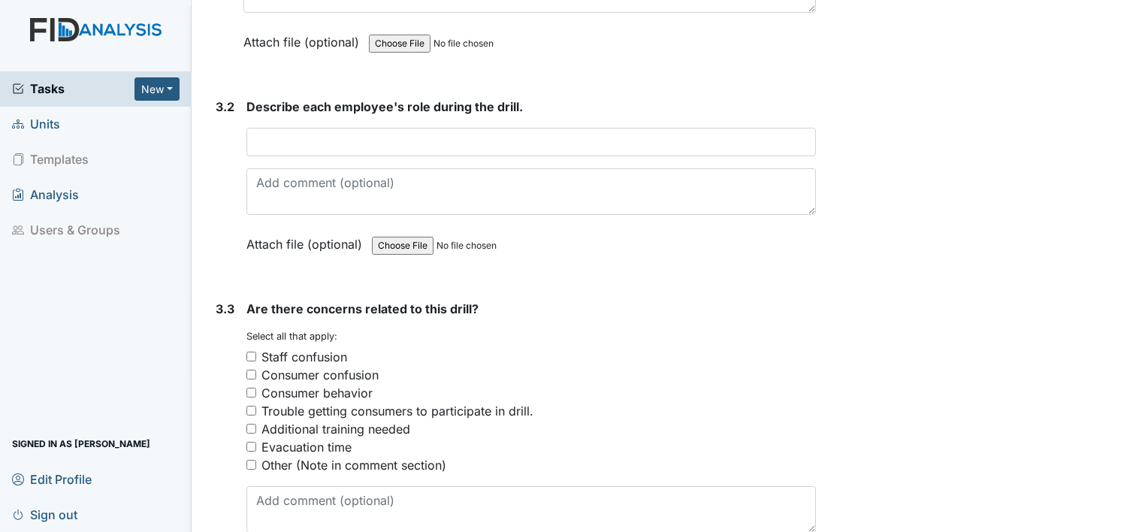
scroll to position [1954, 0]
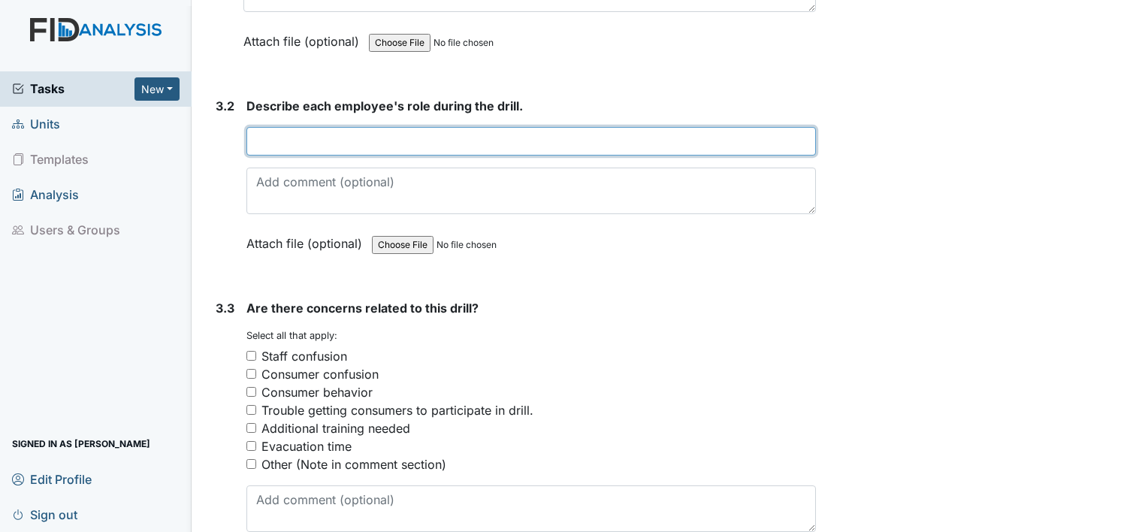
click at [679, 142] on input "text" at bounding box center [531, 141] width 570 height 29
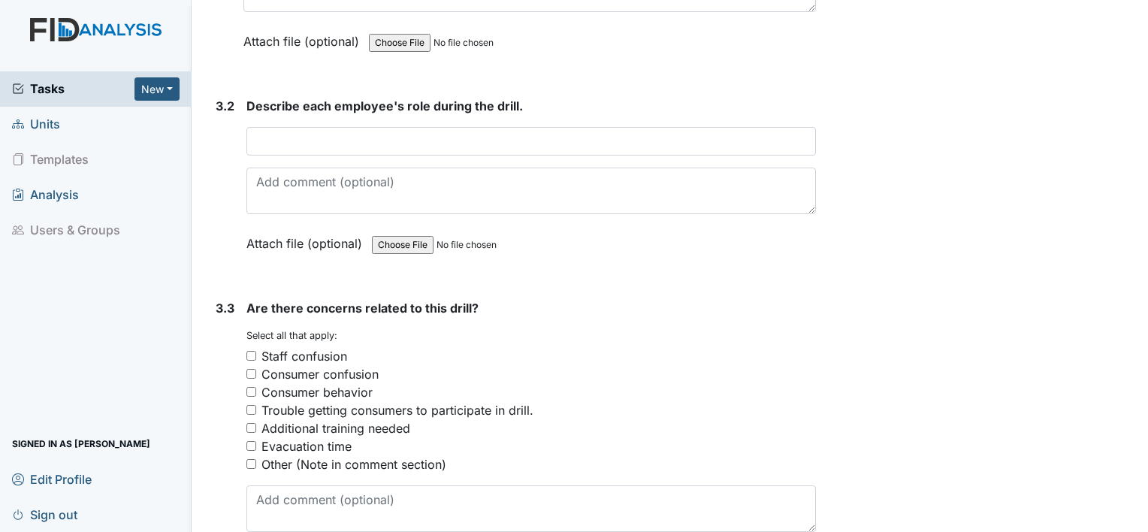
click at [254, 405] on input "Trouble getting consumers to participate in drill." at bounding box center [251, 410] width 10 height 10
checkbox input "true"
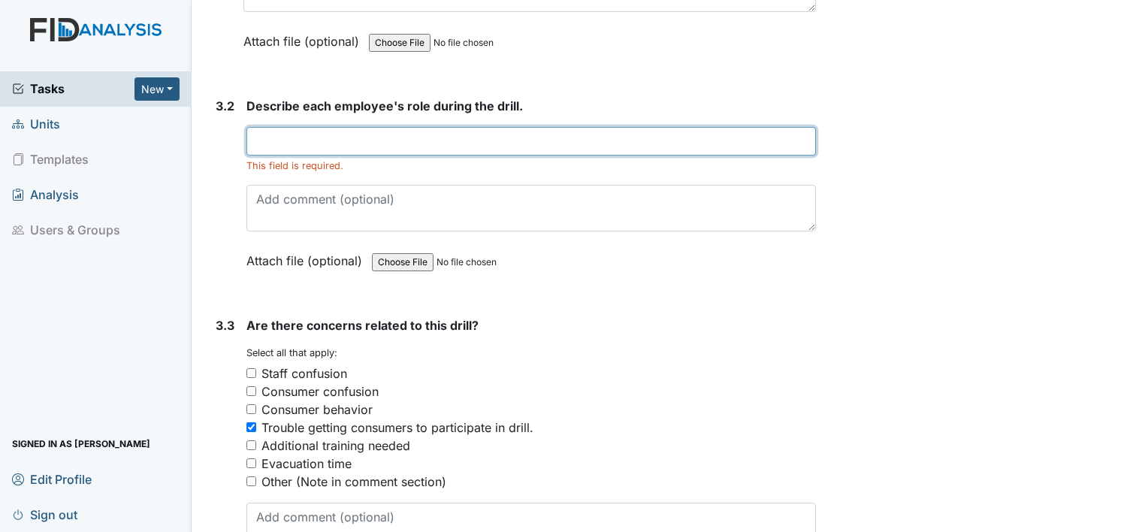
click at [317, 129] on input "text" at bounding box center [531, 141] width 570 height 29
click at [272, 131] on input "text" at bounding box center [531, 141] width 570 height 29
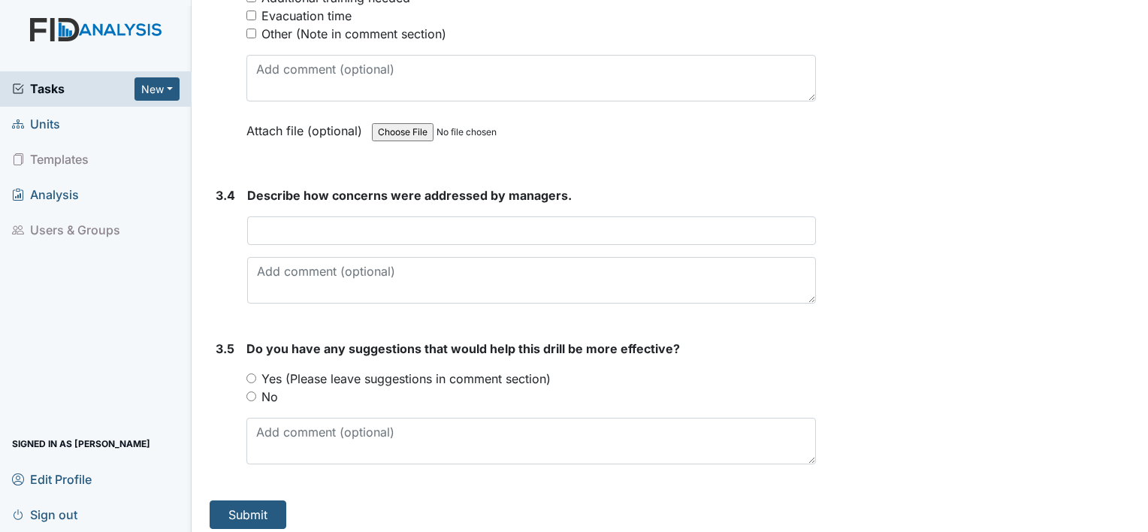
scroll to position [2403, 0]
type input "Juanita asked consumers what should they do if staff fall out with a medical em…"
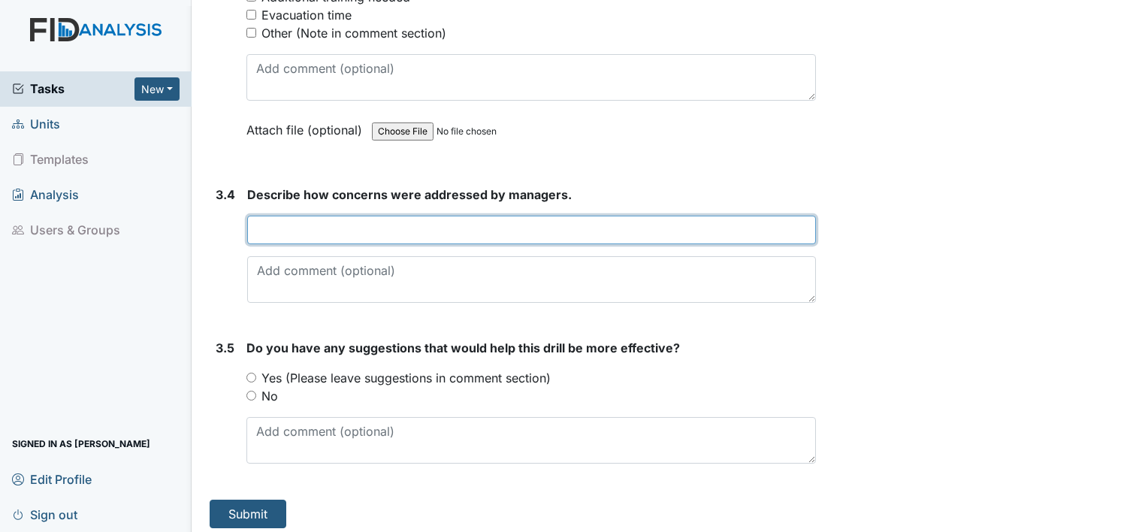
click at [490, 216] on input "text" at bounding box center [531, 230] width 569 height 29
type input "I"
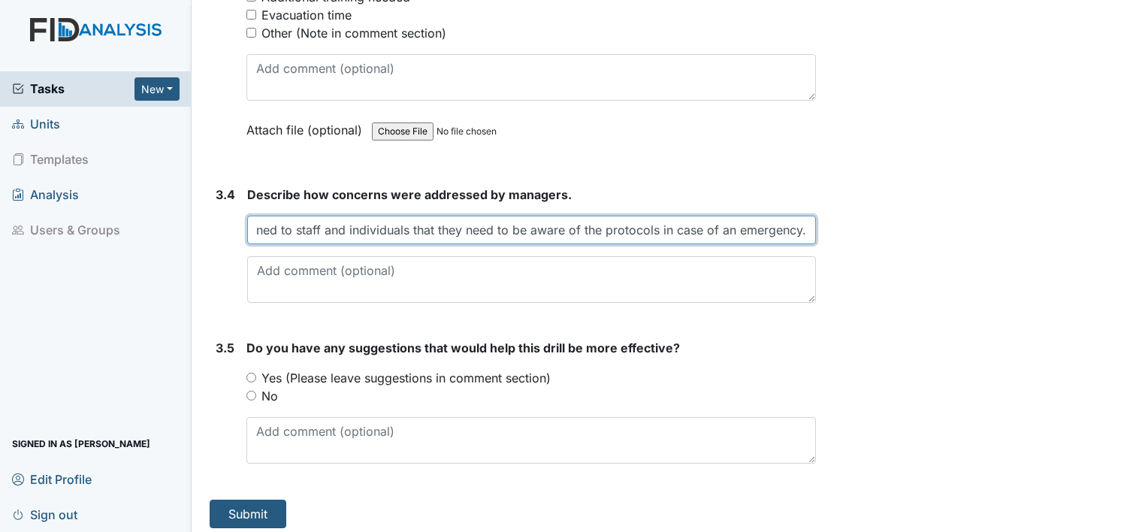
scroll to position [0, 85]
type input "The HC explained to staff and individuals that they need to be aware of the pro…"
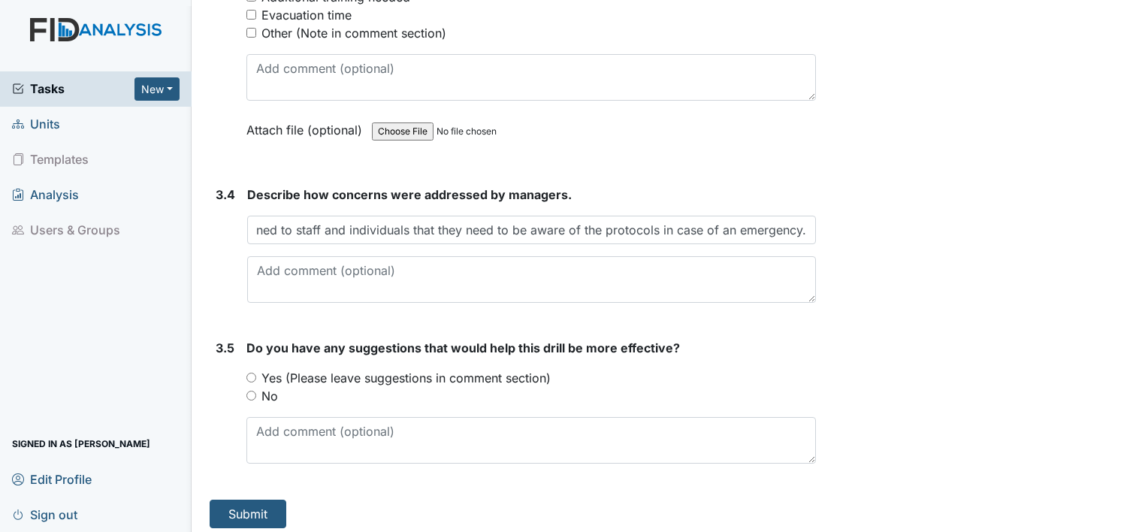
scroll to position [0, 0]
click at [252, 391] on input "No" at bounding box center [251, 396] width 10 height 10
radio input "true"
click at [243, 512] on button "Submit" at bounding box center [248, 514] width 77 height 29
